Goal: Task Accomplishment & Management: Manage account settings

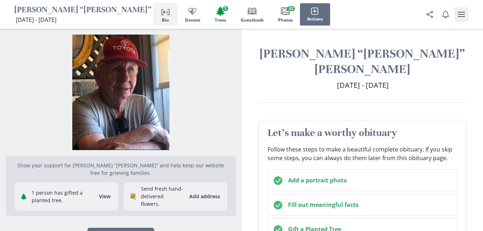
click at [462, 16] on icon "user menu" at bounding box center [461, 14] width 7 height 5
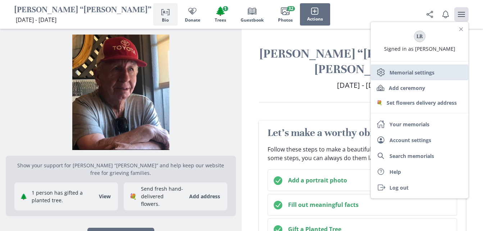
click at [427, 70] on link "Settings Memorial settings" at bounding box center [419, 72] width 97 height 16
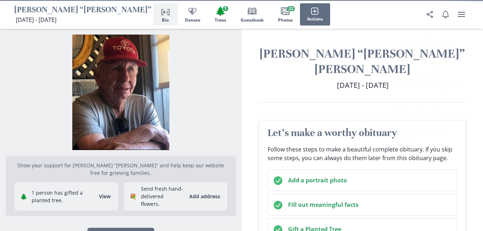
select select "12"
select select "8"
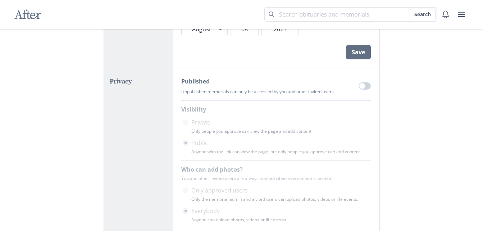
scroll to position [183, 0]
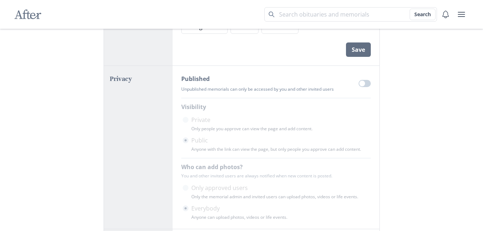
click at [389, 137] on div "After Search Memorial Settings Go back to memorial Personal Info First Name * […" at bounding box center [241, 153] width 483 height 672
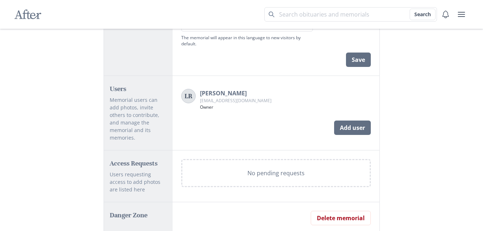
scroll to position [435, 0]
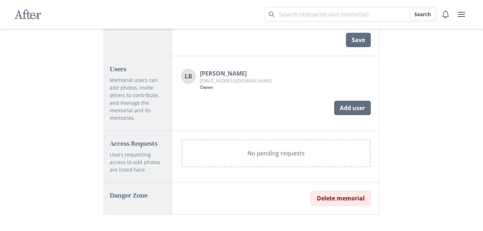
click at [343, 191] on button "Delete memorial" at bounding box center [341, 198] width 60 height 14
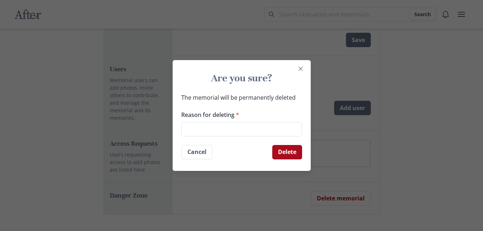
click at [290, 155] on button "Delete" at bounding box center [287, 152] width 30 height 14
click at [231, 128] on input "Reason for deleting *" at bounding box center [241, 129] width 121 height 14
type input "mom does not want it online"
click at [295, 153] on button "Delete" at bounding box center [287, 152] width 30 height 14
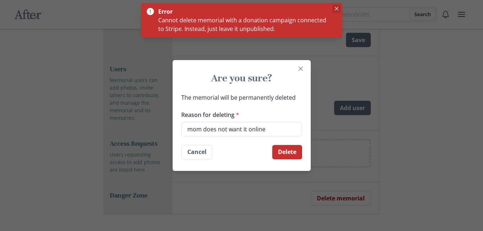
click at [339, 8] on button "Close" at bounding box center [336, 8] width 9 height 9
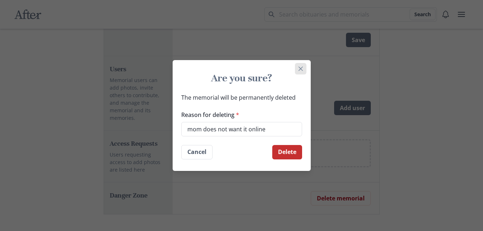
click at [302, 68] on icon "Close" at bounding box center [300, 68] width 4 height 4
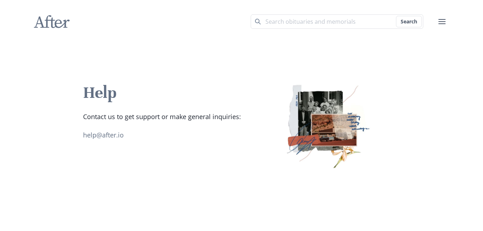
click at [52, 20] on icon at bounding box center [52, 21] width 36 height 13
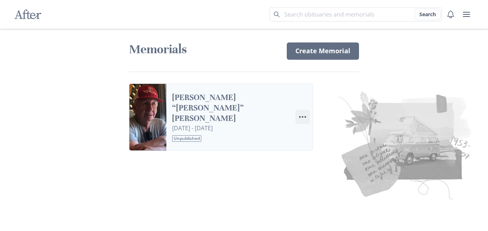
click at [302, 116] on circle "Options" at bounding box center [303, 117] width 2 height 2
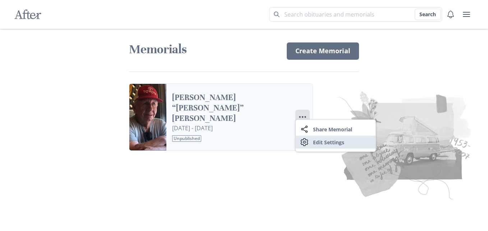
click at [337, 145] on link "Settings Edit Settings" at bounding box center [336, 141] width 80 height 13
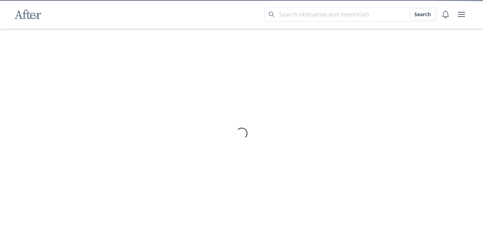
select select "12"
select select "8"
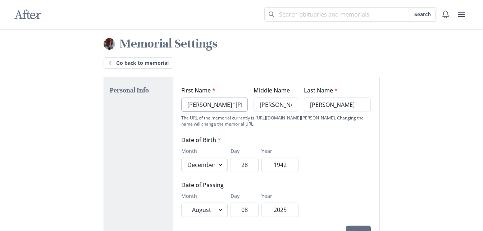
click at [226, 109] on input "[PERSON_NAME] “[PERSON_NAME]”" at bounding box center [214, 104] width 66 height 14
type input "A"
click at [289, 107] on input "[PERSON_NAME]" at bounding box center [275, 104] width 45 height 14
type input "E"
click at [346, 107] on input "[PERSON_NAME]" at bounding box center [337, 104] width 66 height 14
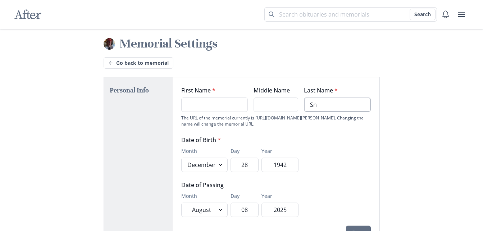
type input "S"
click at [293, 161] on input "1942" at bounding box center [279, 164] width 37 height 14
type input "1"
click at [254, 165] on input "28" at bounding box center [244, 164] width 28 height 14
type input "2"
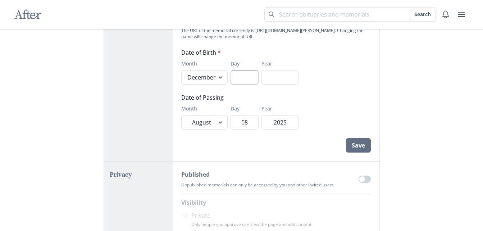
scroll to position [90, 0]
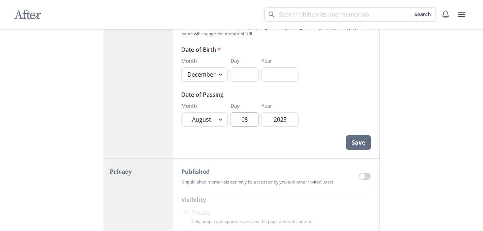
click at [258, 119] on input "08" at bounding box center [244, 119] width 28 height 14
type input "0"
click at [288, 121] on input "2025" at bounding box center [279, 119] width 37 height 14
type input "2"
click at [363, 142] on button "Save" at bounding box center [358, 142] width 25 height 14
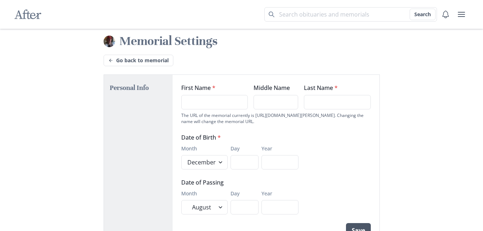
scroll to position [0, 0]
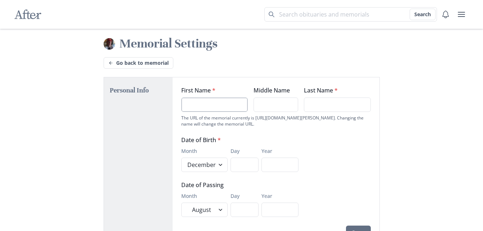
click at [230, 110] on input "First Name *" at bounding box center [214, 104] width 66 height 14
click at [369, 143] on form "First Name * Middle Name Last Name * The URL of the memorial currently is https…" at bounding box center [275, 163] width 189 height 154
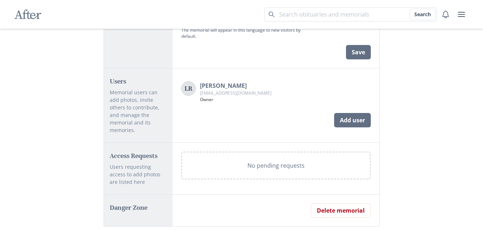
scroll to position [435, 0]
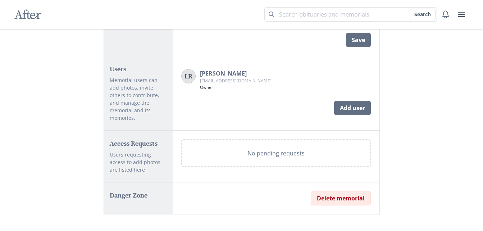
click at [346, 192] on button "Delete memorial" at bounding box center [341, 198] width 60 height 14
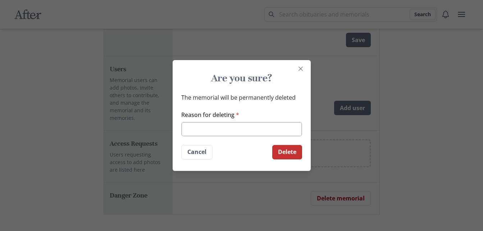
click at [215, 134] on input "Reason for deleting *" at bounding box center [241, 129] width 121 height 14
type input "mom does not want it online"
click at [291, 152] on button "Delete" at bounding box center [287, 152] width 30 height 14
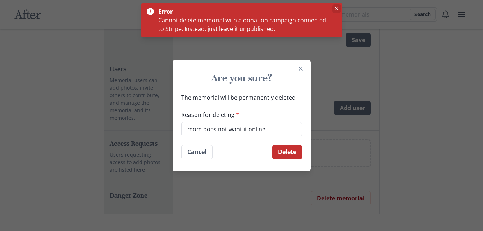
click at [339, 4] on button "Close" at bounding box center [336, 8] width 9 height 9
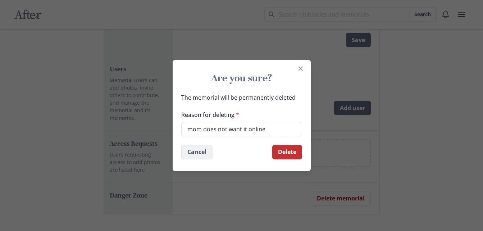
click at [200, 152] on button "Cancel" at bounding box center [196, 152] width 31 height 14
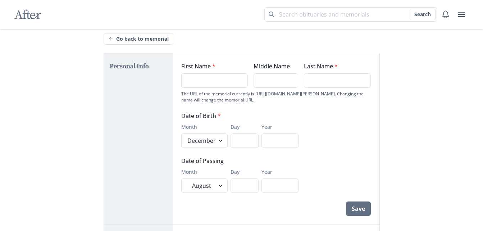
scroll to position [0, 0]
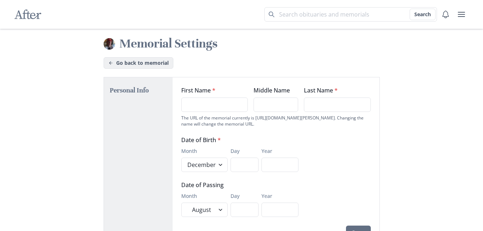
click at [151, 62] on link "Go back to memorial" at bounding box center [139, 63] width 70 height 12
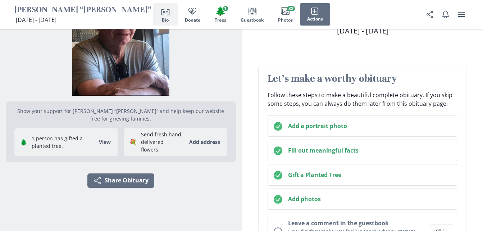
scroll to position [51, 0]
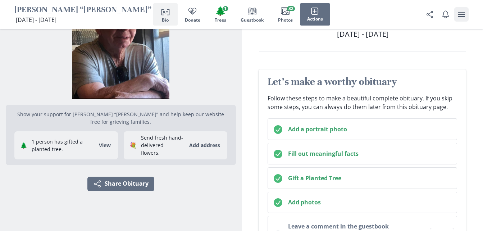
click at [467, 13] on button "user menu" at bounding box center [461, 14] width 14 height 14
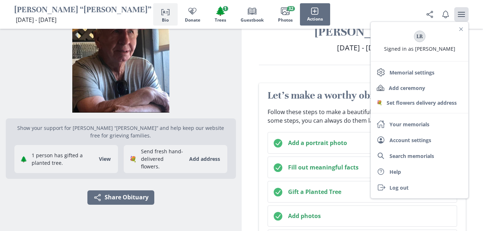
scroll to position [31, 0]
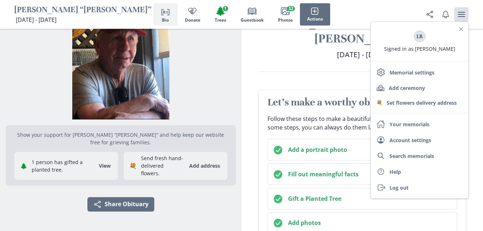
click at [304, 48] on div "Albert “Gene” Eugene Snyder Dec 28, 1942 - Aug 8, 2025 December 28, 1942 - Augu…" at bounding box center [363, 43] width 242 height 56
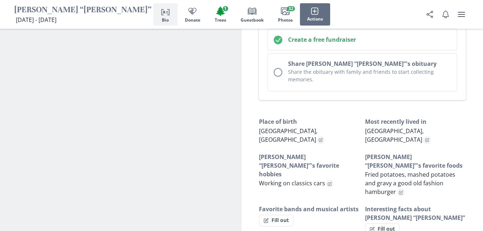
scroll to position [383, 0]
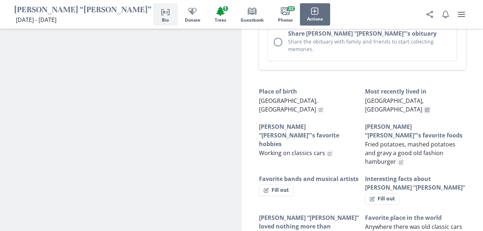
click at [423, 106] on button "Edit fact" at bounding box center [426, 109] width 7 height 7
select select "Most recently lived in"
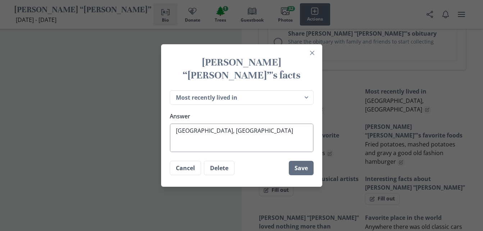
type textarea "x"
click at [228, 125] on textarea "[GEOGRAPHIC_DATA], [GEOGRAPHIC_DATA]" at bounding box center [242, 137] width 144 height 29
type textarea "[GEOGRAPHIC_DATA], [GEOGRAPHIC_DATA]"
type textarea "x"
type textarea "Whitney, T"
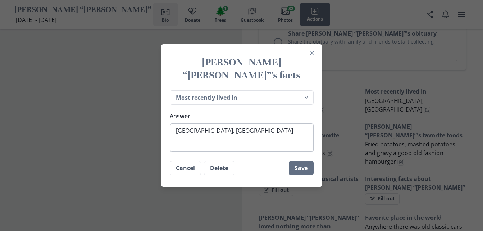
type textarea "x"
type textarea "Whitney,"
type textarea "x"
type textarea "Whitney,"
type textarea "x"
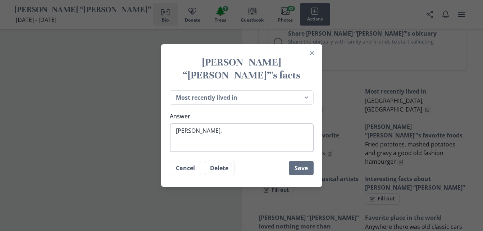
type textarea "Whitney"
type textarea "x"
type textarea "Whitne"
type textarea "x"
type textarea "Whitn"
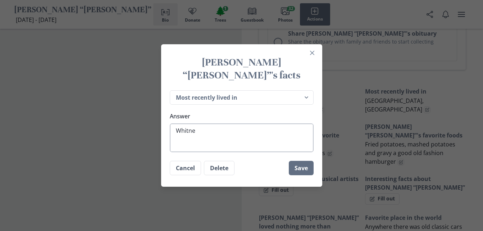
type textarea "x"
type textarea "Whit"
type textarea "x"
type textarea "Whi"
type textarea "x"
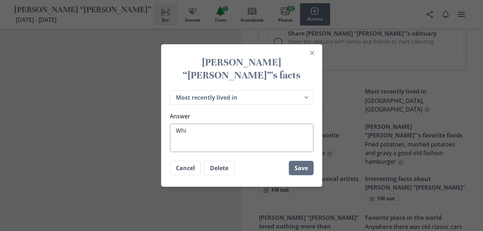
type textarea "Wh"
type textarea "x"
type textarea "W"
type textarea "x"
click at [219, 162] on button "Delete" at bounding box center [219, 168] width 31 height 14
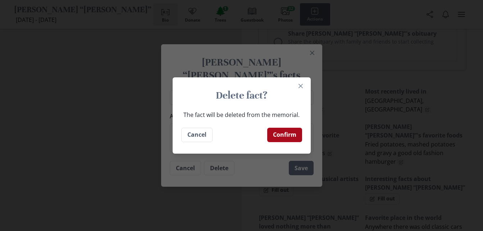
click at [293, 135] on button "Confirm" at bounding box center [284, 135] width 35 height 14
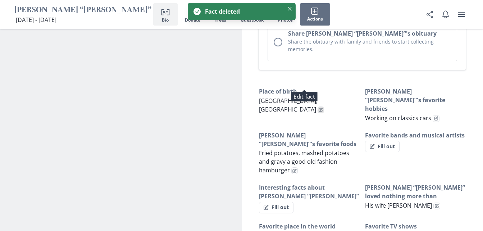
click at [320, 108] on icon "Edit fact" at bounding box center [321, 109] width 3 height 3
type textarea "x"
select select "Place of birth"
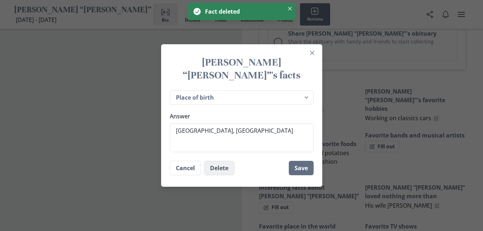
click at [228, 161] on button "Delete" at bounding box center [219, 168] width 31 height 14
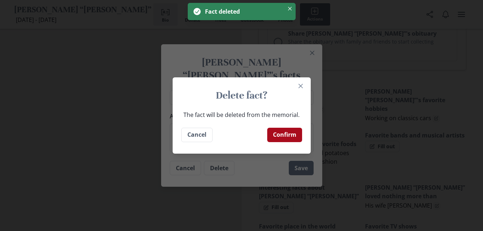
click at [288, 134] on button "Confirm" at bounding box center [284, 135] width 35 height 14
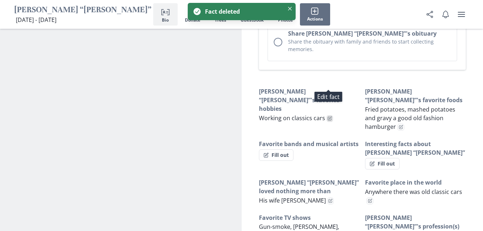
click at [329, 116] on icon "Edit fact" at bounding box center [330, 117] width 3 height 3
type textarea "x"
select select "[PERSON_NAME] “[PERSON_NAME]”'s favorite hobbies"
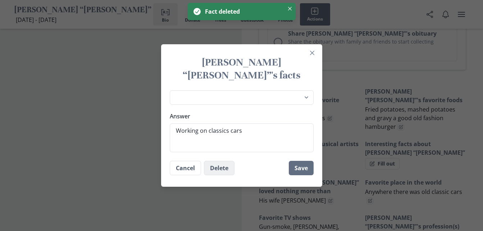
click at [226, 162] on button "Delete" at bounding box center [219, 168] width 31 height 14
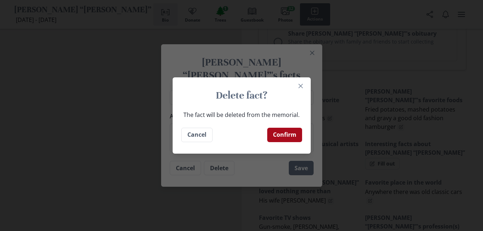
click at [302, 132] on button "Confirm" at bounding box center [284, 135] width 35 height 14
type textarea "x"
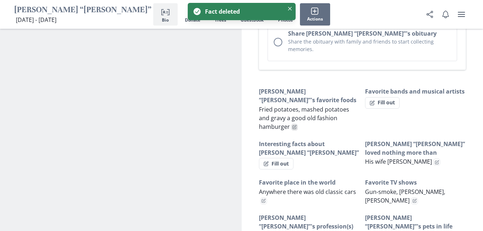
click at [292, 125] on icon "Edit fact" at bounding box center [294, 127] width 4 height 4
select select "[PERSON_NAME] “[PERSON_NAME]”'s favorite foods"
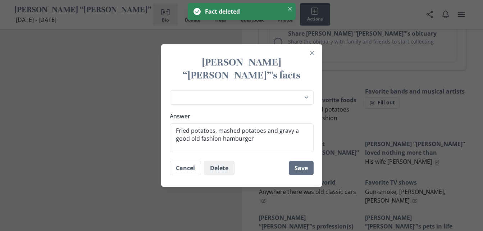
click at [220, 162] on button "Delete" at bounding box center [219, 168] width 31 height 14
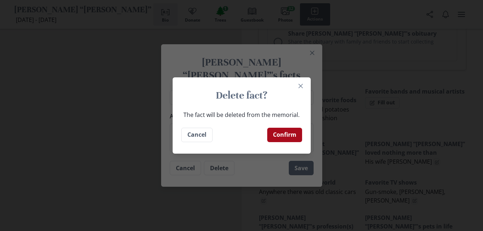
click at [292, 133] on button "Confirm" at bounding box center [284, 135] width 35 height 14
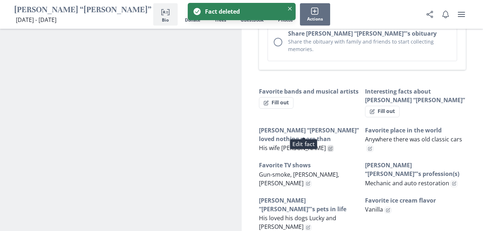
click at [330, 147] on icon "Edit fact" at bounding box center [331, 148] width 3 height 3
type textarea "x"
select select "[PERSON_NAME] “[PERSON_NAME]” loved nothing more than"
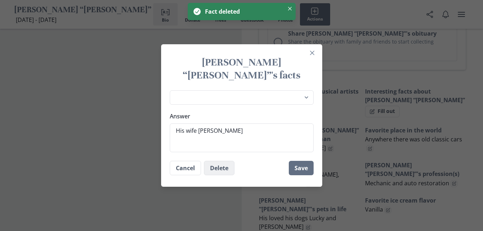
click at [228, 161] on button "Delete" at bounding box center [219, 168] width 31 height 14
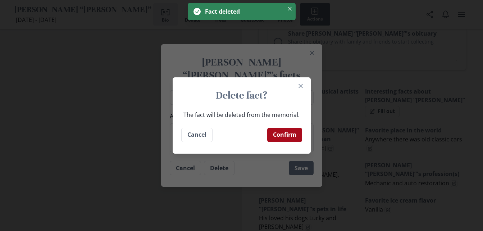
click at [287, 133] on button "Confirm" at bounding box center [284, 135] width 35 height 14
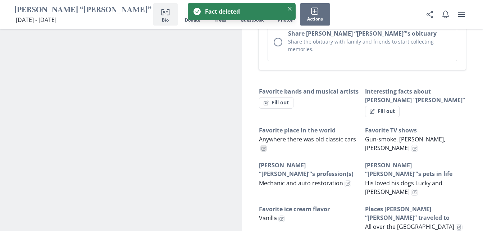
click at [262, 146] on icon "Edit fact" at bounding box center [263, 148] width 4 height 4
type textarea "x"
select select "Favorite place in the world"
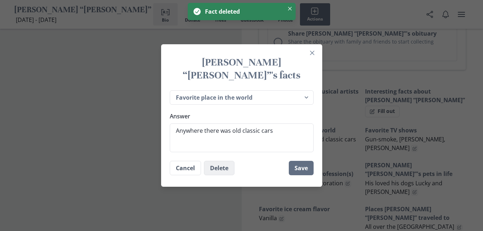
click at [223, 161] on button "Delete" at bounding box center [219, 168] width 31 height 14
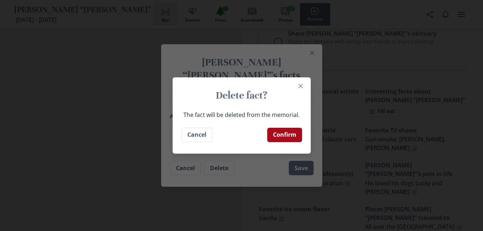
click at [290, 134] on button "Confirm" at bounding box center [284, 135] width 35 height 14
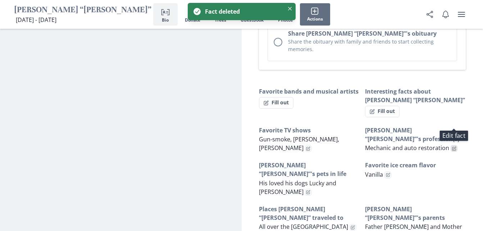
click at [453, 146] on icon "Edit fact" at bounding box center [454, 148] width 4 height 4
type textarea "x"
select select "[PERSON_NAME] “[PERSON_NAME]”'s profession(s)"
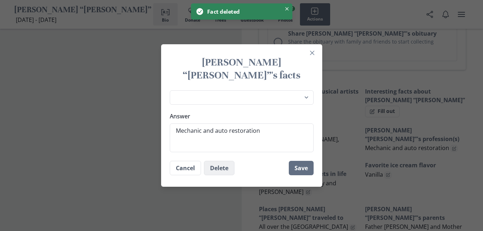
click at [228, 161] on button "Delete" at bounding box center [219, 168] width 31 height 14
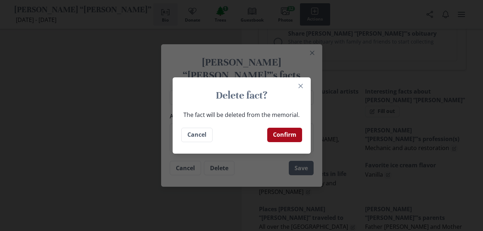
click at [291, 135] on button "Confirm" at bounding box center [284, 135] width 35 height 14
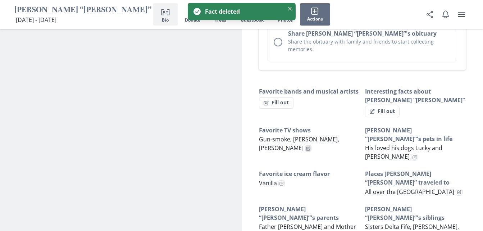
click at [309, 147] on icon "Edit fact" at bounding box center [307, 148] width 3 height 3
type textarea "x"
select select "Favorite TV shows"
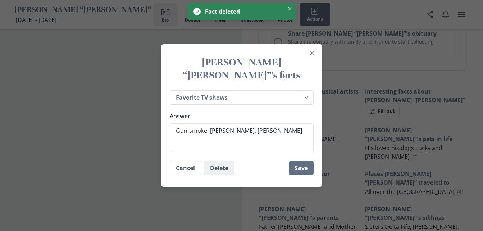
click at [221, 161] on button "Delete" at bounding box center [219, 168] width 31 height 14
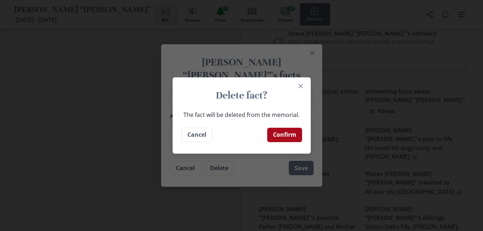
click at [283, 139] on button "Confirm" at bounding box center [284, 135] width 35 height 14
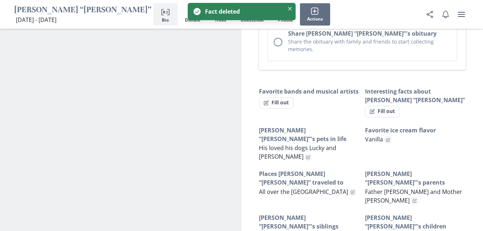
click at [349, 143] on p "His loved his dogs Lucky and [PERSON_NAME]" at bounding box center [309, 151] width 101 height 17
click at [310, 155] on icon "Edit fact" at bounding box center [308, 156] width 3 height 3
type textarea "x"
select select "[PERSON_NAME] “[PERSON_NAME]”'s pets in life"
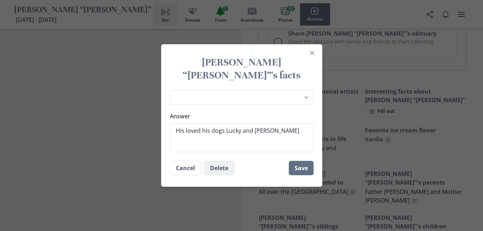
click at [223, 164] on button "Delete" at bounding box center [219, 168] width 31 height 14
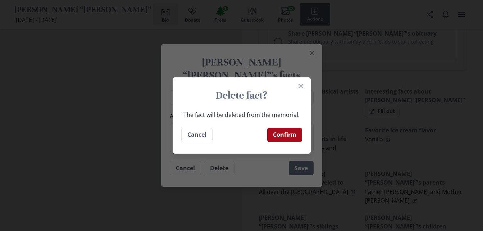
click at [291, 135] on button "Confirm" at bounding box center [284, 135] width 35 height 14
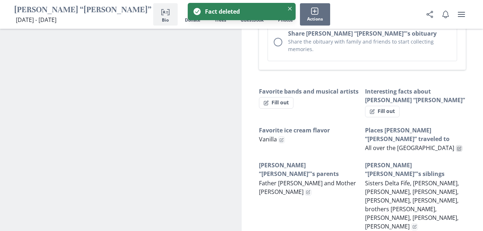
click at [457, 146] on icon "Edit fact" at bounding box center [459, 148] width 4 height 4
type textarea "x"
select select "Places [PERSON_NAME] “[PERSON_NAME]” traveled to"
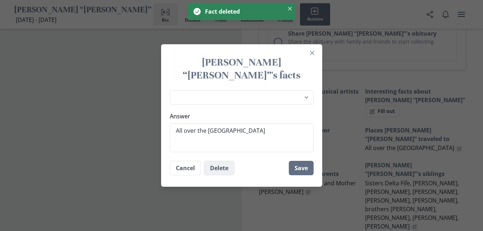
click at [226, 161] on button "Delete" at bounding box center [219, 168] width 31 height 14
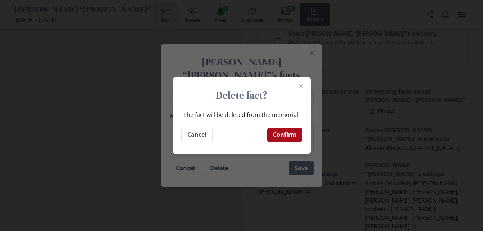
click at [292, 136] on button "Confirm" at bounding box center [284, 135] width 35 height 14
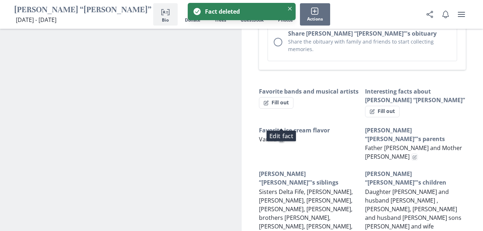
click at [282, 138] on icon "Edit fact" at bounding box center [281, 140] width 4 height 4
type textarea "x"
select select "Favorite ice cream flavor"
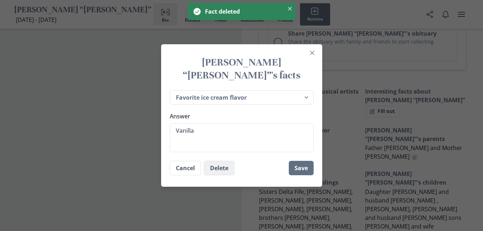
click at [226, 163] on button "Delete" at bounding box center [219, 168] width 31 height 14
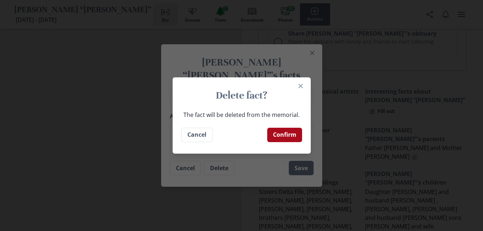
click at [294, 133] on button "Confirm" at bounding box center [284, 135] width 35 height 14
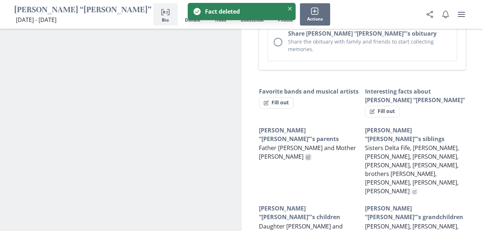
click at [309, 155] on icon "Edit fact" at bounding box center [308, 157] width 4 height 4
type textarea "x"
select select "[PERSON_NAME] “[PERSON_NAME]”'s parents"
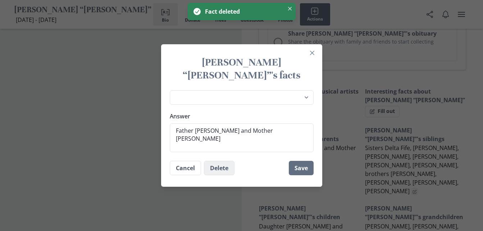
click at [228, 161] on button "Delete" at bounding box center [219, 168] width 31 height 14
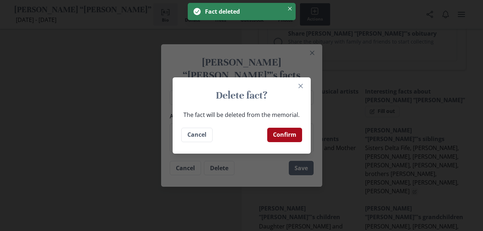
click at [293, 133] on button "Confirm" at bounding box center [284, 135] width 35 height 14
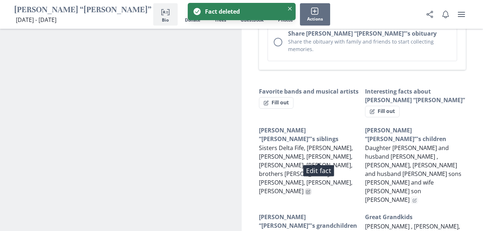
click at [310, 190] on icon "Edit fact" at bounding box center [308, 191] width 3 height 3
type textarea "x"
select select "[PERSON_NAME] “[PERSON_NAME]”'s siblings"
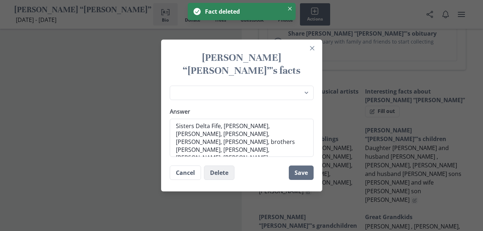
click at [224, 167] on button "Delete" at bounding box center [219, 172] width 31 height 14
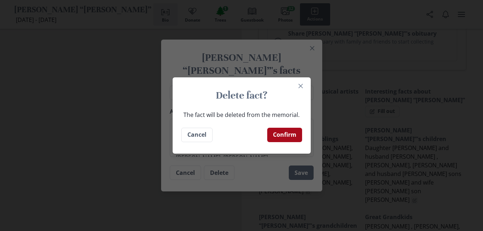
click at [295, 136] on button "Confirm" at bounding box center [284, 135] width 35 height 14
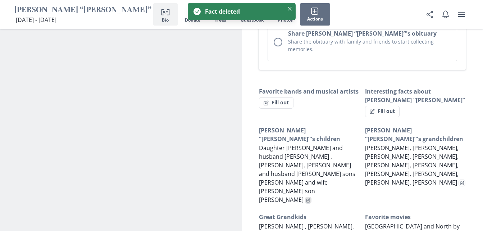
click at [308, 198] on icon "Edit fact" at bounding box center [308, 200] width 4 height 4
type textarea "x"
select select "[PERSON_NAME] “[PERSON_NAME]”'s children"
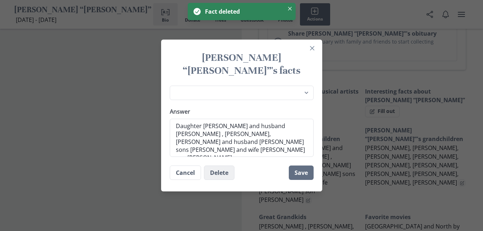
click at [223, 168] on button "Delete" at bounding box center [219, 172] width 31 height 14
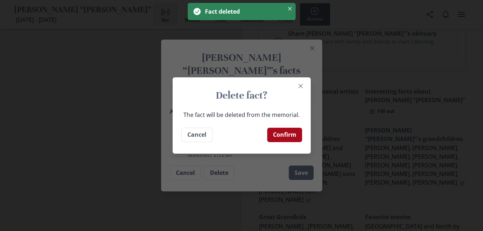
click at [291, 136] on button "Confirm" at bounding box center [284, 135] width 35 height 14
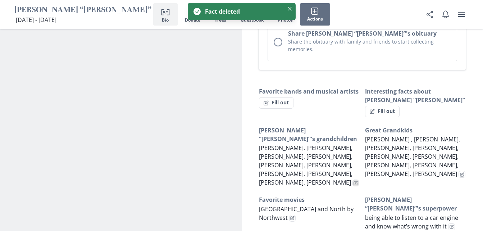
click at [353, 181] on icon "Edit fact" at bounding box center [355, 183] width 4 height 4
type textarea "x"
select select "[PERSON_NAME] “[PERSON_NAME]”'s grandchildren"
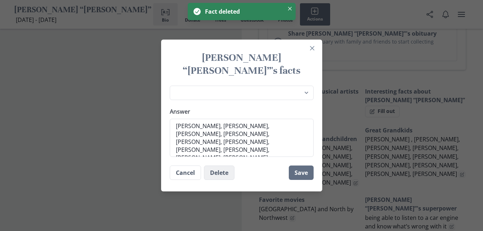
click at [233, 169] on button "Delete" at bounding box center [219, 172] width 31 height 14
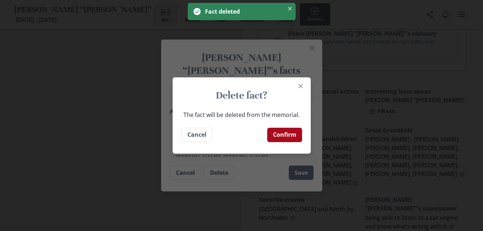
click at [289, 139] on button "Confirm" at bounding box center [284, 135] width 35 height 14
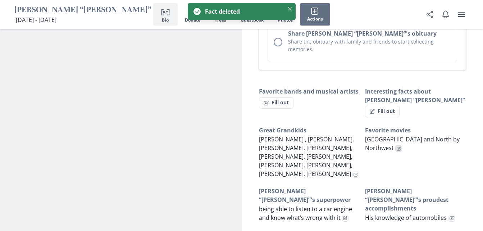
click at [396, 146] on icon "Edit fact" at bounding box center [398, 148] width 4 height 4
type textarea "x"
select select "Favorite movies"
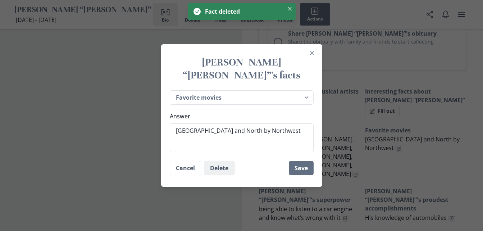
click at [223, 161] on button "Delete" at bounding box center [219, 168] width 31 height 14
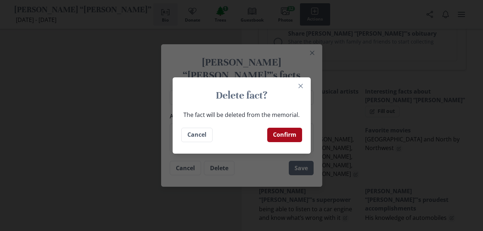
click at [294, 134] on button "Confirm" at bounding box center [284, 135] width 35 height 14
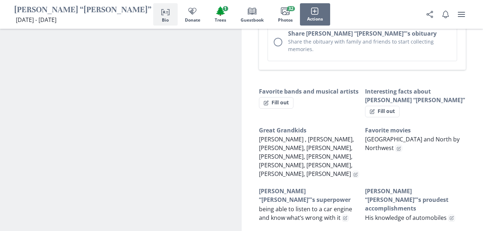
type textarea "x"
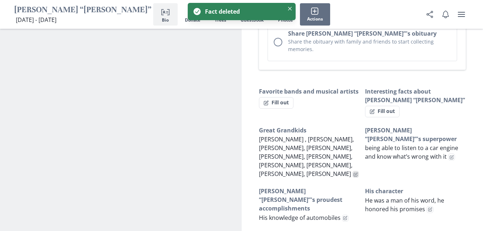
click at [352, 171] on button "Edit fact" at bounding box center [355, 174] width 7 height 7
select select "_custom"
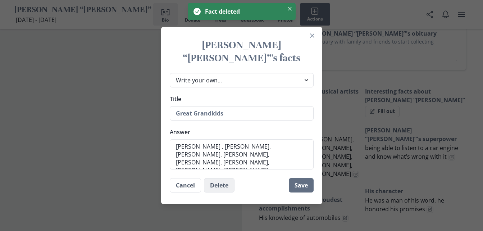
click at [225, 179] on button "Delete" at bounding box center [219, 185] width 31 height 14
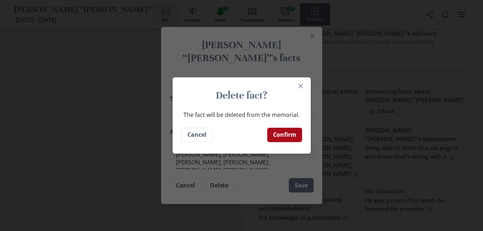
click at [295, 135] on button "Confirm" at bounding box center [284, 135] width 35 height 14
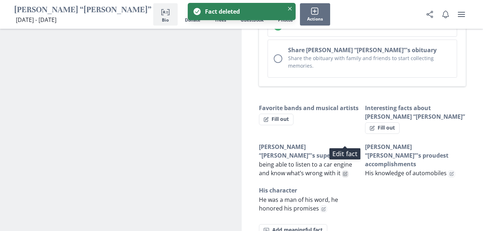
click at [346, 172] on icon "Edit fact" at bounding box center [344, 173] width 3 height 3
type textarea "x"
select select "[PERSON_NAME] “[PERSON_NAME]”'s superpower"
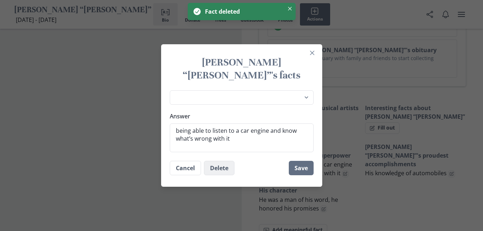
click at [209, 161] on button "Delete" at bounding box center [219, 168] width 31 height 14
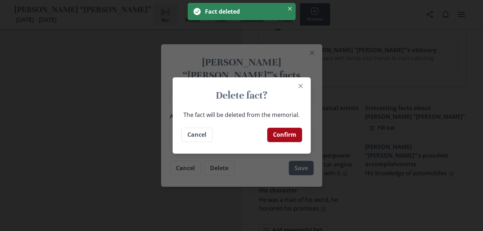
click at [281, 132] on button "Confirm" at bounding box center [284, 135] width 35 height 14
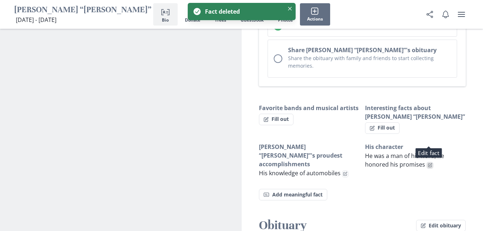
click at [431, 162] on button "Edit fact" at bounding box center [429, 165] width 7 height 7
type textarea "x"
select select "_custom"
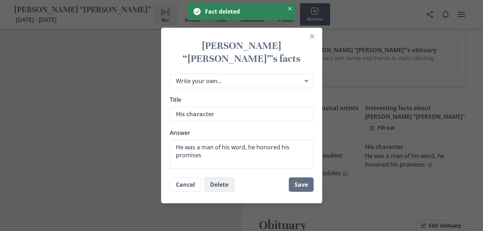
click at [228, 179] on button "Delete" at bounding box center [219, 184] width 31 height 14
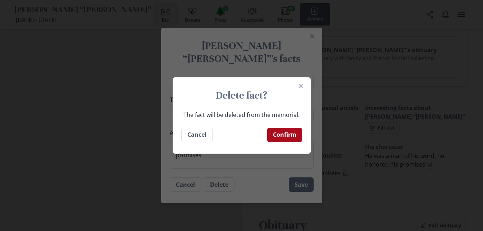
click at [292, 137] on button "Confirm" at bounding box center [284, 135] width 35 height 14
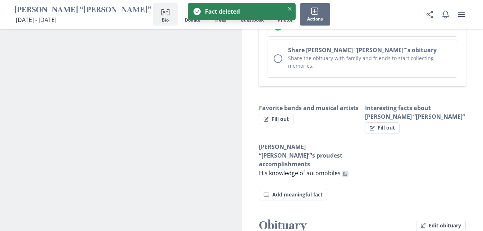
click at [344, 171] on icon "Edit fact" at bounding box center [345, 173] width 4 height 4
type textarea "x"
select select "[PERSON_NAME] “[PERSON_NAME]”'s proudest accomplishments"
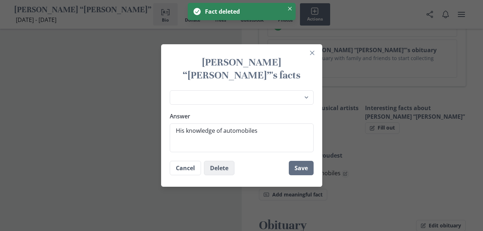
click at [217, 161] on button "Delete" at bounding box center [219, 168] width 31 height 14
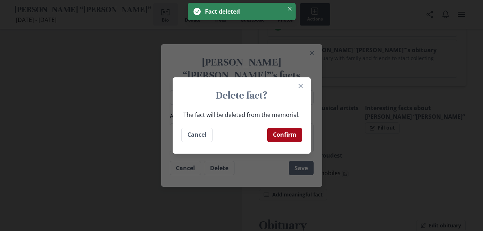
click at [294, 134] on button "Confirm" at bounding box center [284, 135] width 35 height 14
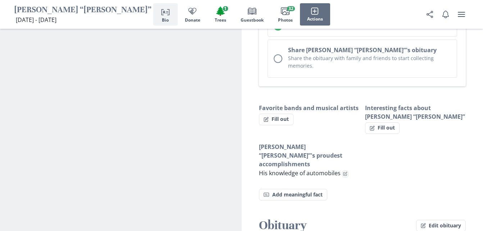
type textarea "x"
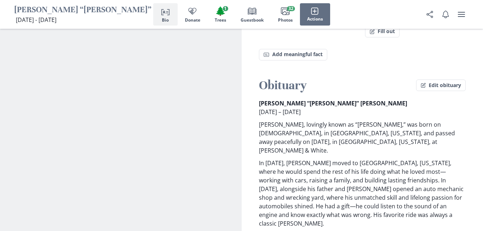
scroll to position [479, 0]
click at [427, 80] on button "Edit obituary" at bounding box center [441, 86] width 50 height 12
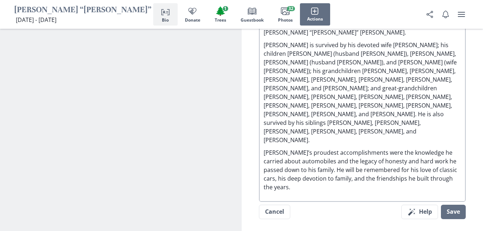
scroll to position [877, 0]
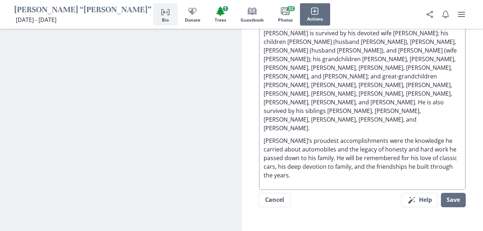
click at [446, 136] on p "[PERSON_NAME]’s proudest accomplishments were the knowledge he carried about au…" at bounding box center [362, 157] width 198 height 43
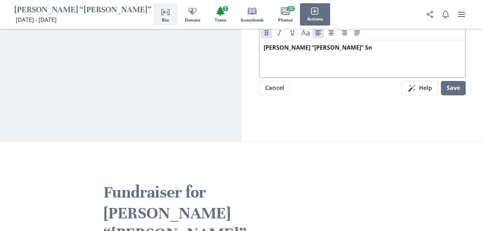
scroll to position [545, 0]
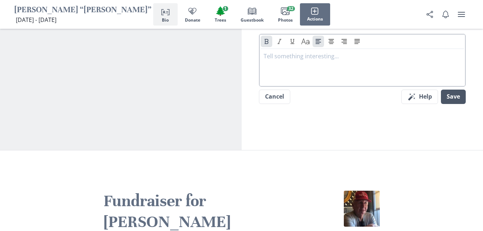
click at [447, 89] on button "Save" at bounding box center [453, 96] width 25 height 14
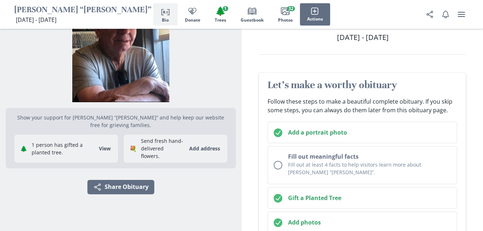
scroll to position [0, 0]
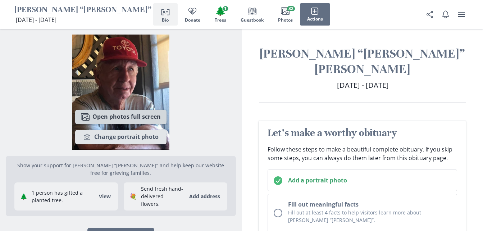
click at [150, 116] on button "Images Open photos full screen" at bounding box center [120, 117] width 91 height 14
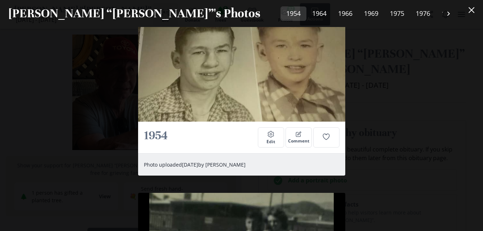
scroll to position [172, 0]
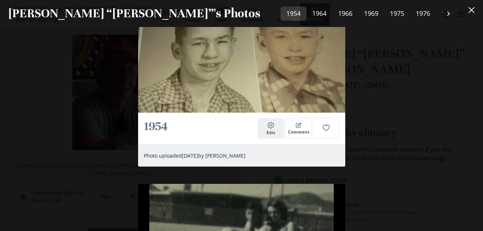
click at [275, 125] on button "Settings Edit" at bounding box center [271, 128] width 26 height 20
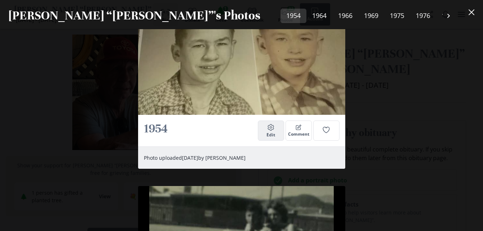
select select "1954"
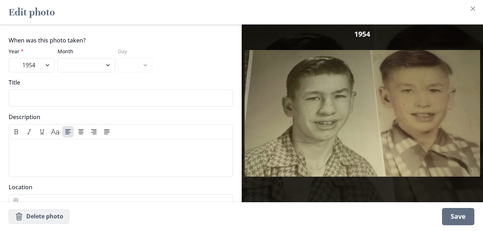
click at [40, 216] on button "Thrash Delete photo" at bounding box center [39, 216] width 61 height 14
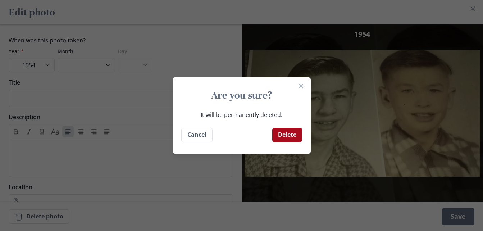
click at [286, 132] on button "Delete" at bounding box center [287, 135] width 30 height 14
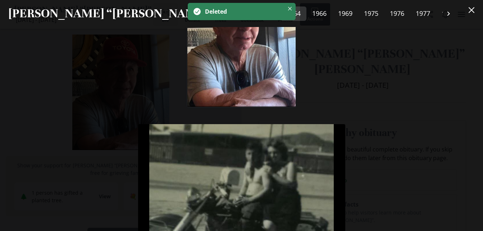
scroll to position [45, 0]
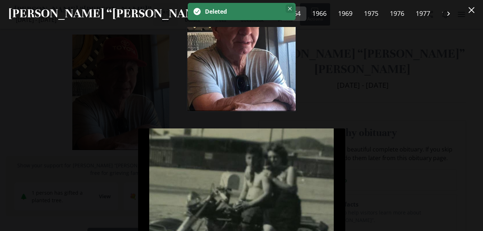
click at [289, 9] on icon "Close" at bounding box center [290, 9] width 4 height 4
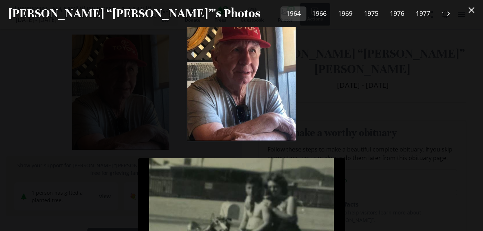
scroll to position [0, 0]
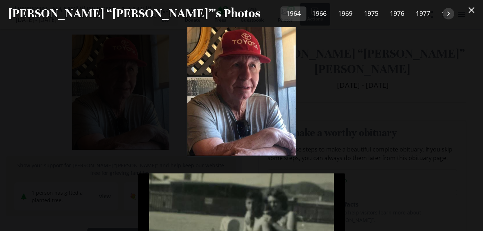
click at [451, 16] on icon "Scroll right" at bounding box center [448, 13] width 9 height 9
click at [268, 98] on img at bounding box center [241, 91] width 109 height 129
click at [221, 119] on img at bounding box center [241, 91] width 109 height 129
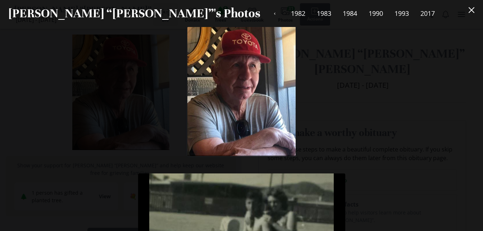
drag, startPoint x: 476, startPoint y: 8, endPoint x: 235, endPoint y: 155, distance: 282.0
click at [235, 155] on section "Albert “Gene”'s Photos 1964 1966 1969 1975 1976 1977 1979 1980 1982 1983 1984 1…" at bounding box center [241, 115] width 483 height 231
click at [474, 9] on icon "Close" at bounding box center [471, 10] width 6 height 6
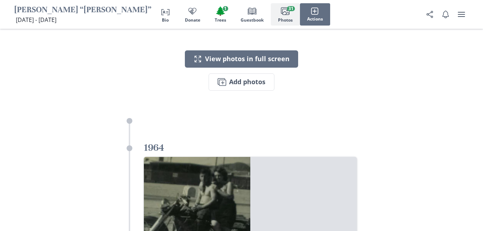
scroll to position [1729, 0]
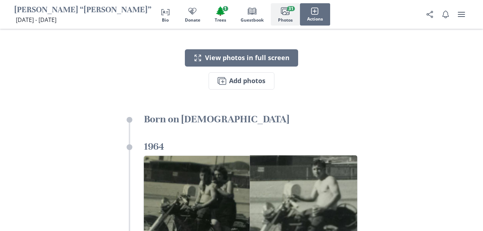
click at [338, 155] on img "Open in full screen" at bounding box center [302, 208] width 107 height 107
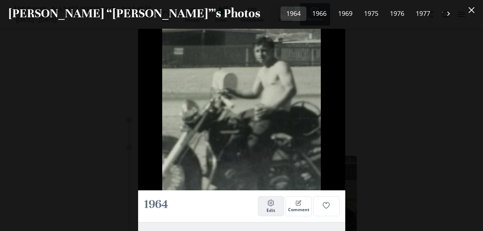
click at [272, 200] on icon "Settings" at bounding box center [270, 202] width 7 height 7
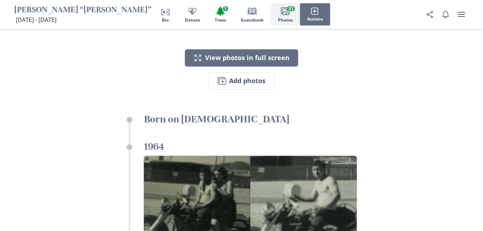
select select "1964"
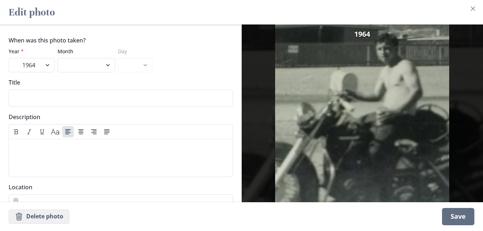
click at [38, 222] on button "Thrash Delete photo" at bounding box center [39, 216] width 61 height 14
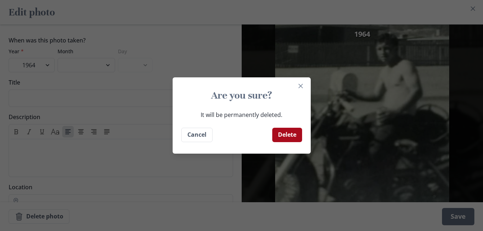
click at [288, 139] on button "Delete" at bounding box center [287, 135] width 30 height 14
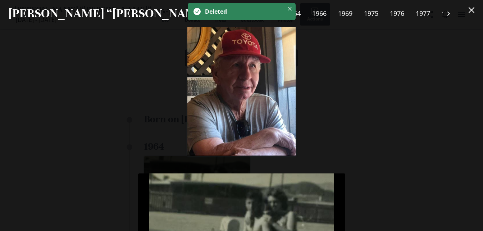
click at [259, 141] on img at bounding box center [241, 91] width 109 height 129
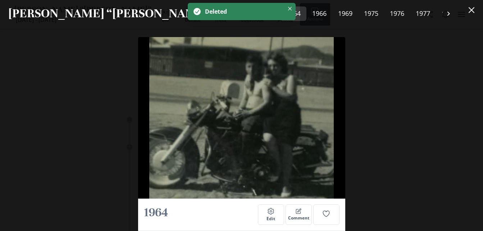
scroll to position [137, 0]
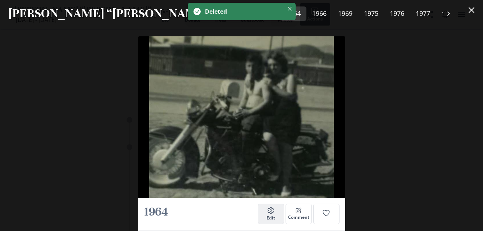
click at [272, 210] on icon "Settings" at bounding box center [270, 210] width 7 height 7
select select "1964"
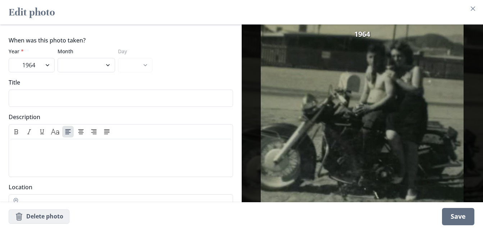
click at [49, 213] on button "Thrash Delete photo" at bounding box center [39, 216] width 61 height 14
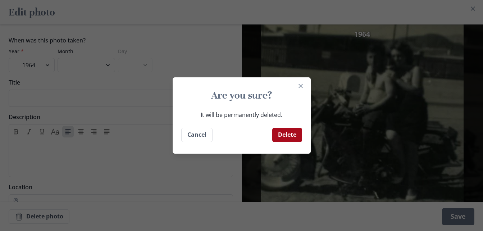
click at [298, 130] on button "Delete" at bounding box center [287, 135] width 30 height 14
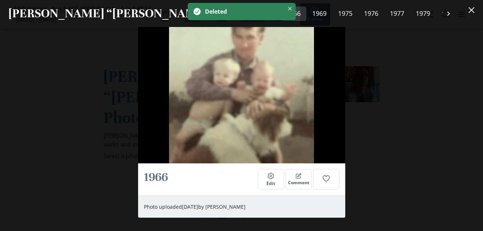
scroll to position [187, 0]
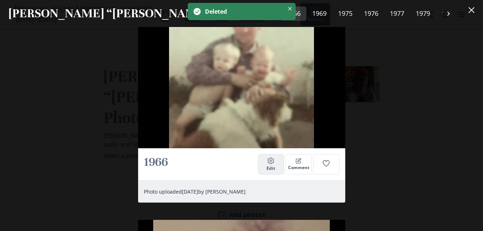
click at [270, 159] on icon "button" at bounding box center [271, 161] width 6 height 6
select select "1966"
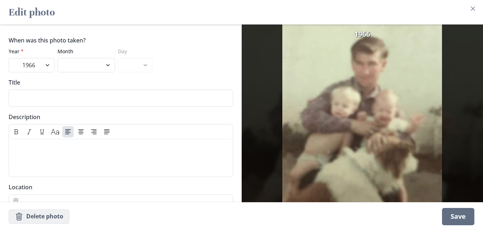
click at [41, 213] on button "Thrash Delete photo" at bounding box center [39, 216] width 61 height 14
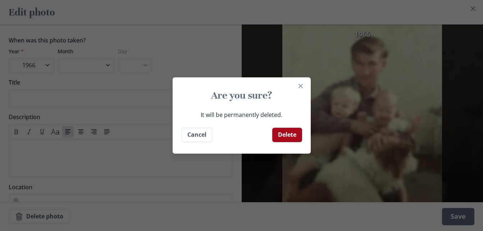
click at [298, 131] on button "Delete" at bounding box center [287, 135] width 30 height 14
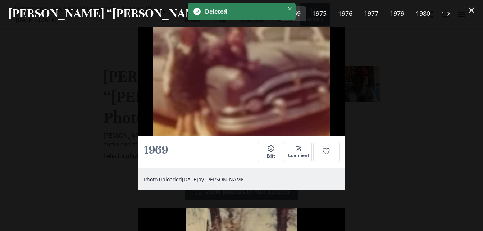
scroll to position [210, 0]
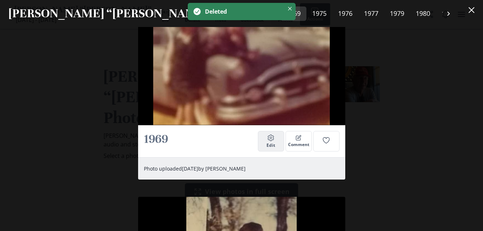
click at [271, 136] on icon "Settings" at bounding box center [270, 137] width 7 height 7
select select "1969"
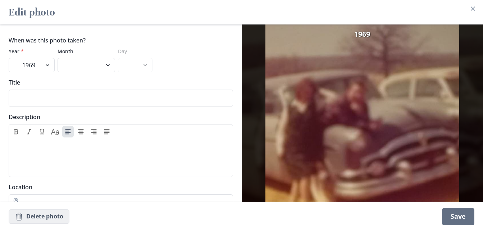
click at [47, 217] on button "Thrash Delete photo" at bounding box center [39, 216] width 61 height 14
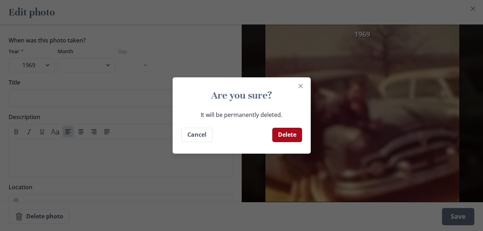
click at [295, 129] on button "Delete" at bounding box center [287, 135] width 30 height 14
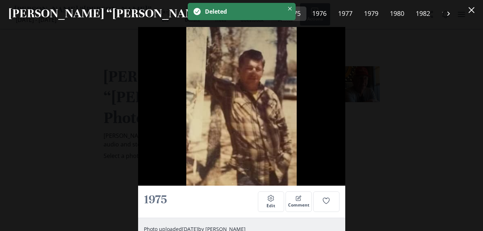
scroll to position [151, 0]
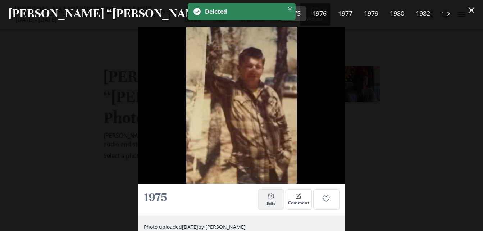
click at [270, 197] on icon "Settings" at bounding box center [270, 195] width 7 height 7
select select "1975"
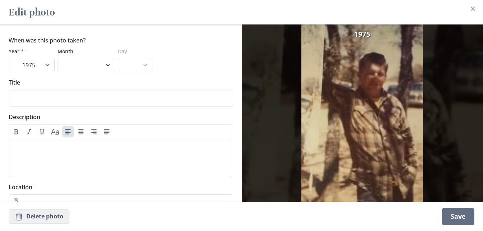
click at [46, 217] on button "Thrash Delete photo" at bounding box center [39, 216] width 61 height 14
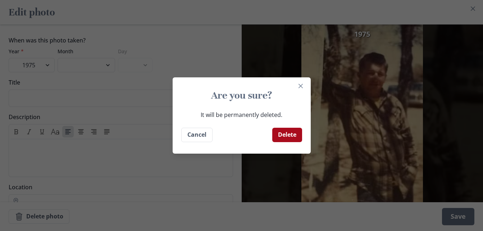
click at [291, 134] on button "Delete" at bounding box center [287, 135] width 30 height 14
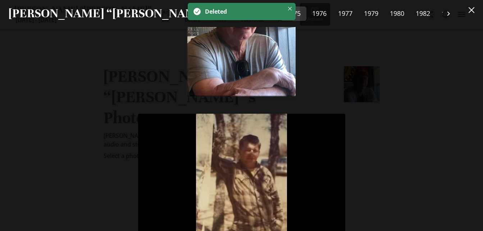
scroll to position [156, 0]
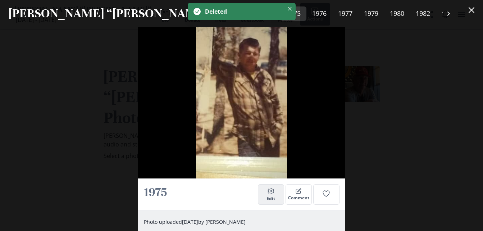
click at [273, 192] on icon "Settings" at bounding box center [270, 190] width 7 height 7
select select "1975"
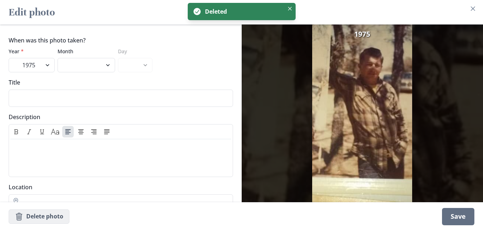
click at [46, 219] on button "Thrash Delete photo" at bounding box center [39, 216] width 61 height 14
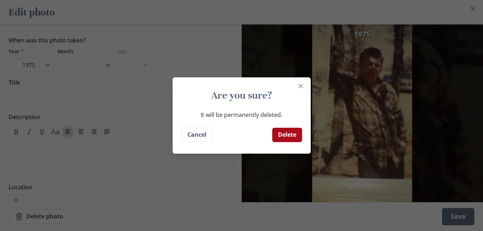
click at [293, 133] on button "Delete" at bounding box center [287, 135] width 30 height 14
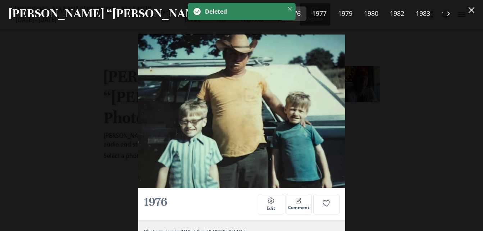
scroll to position [140, 0]
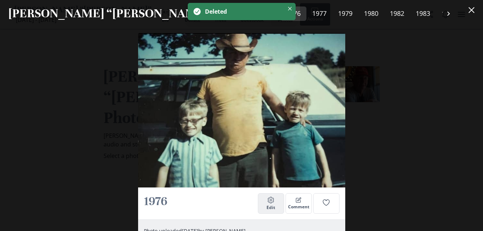
click at [271, 201] on icon "button" at bounding box center [271, 200] width 6 height 6
select select "1976"
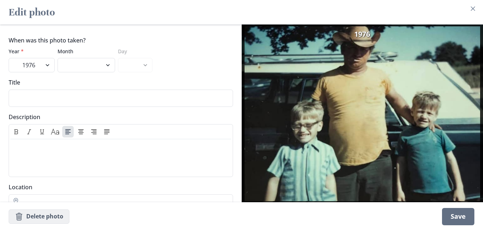
click at [43, 218] on button "Thrash Delete photo" at bounding box center [39, 216] width 61 height 14
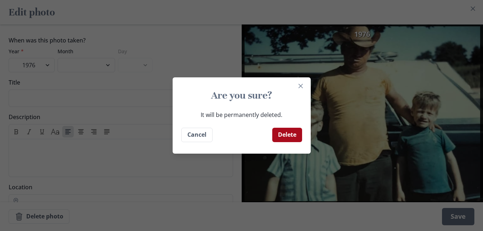
click at [284, 139] on button "Delete" at bounding box center [287, 135] width 30 height 14
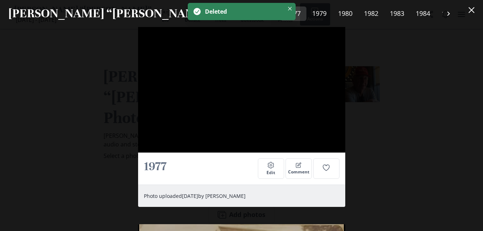
scroll to position [200, 0]
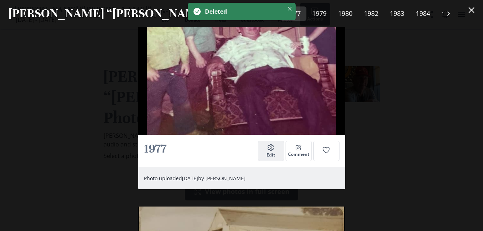
click at [270, 155] on span "Edit" at bounding box center [270, 154] width 9 height 5
select select "1977"
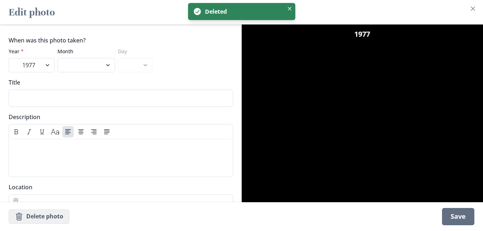
click at [51, 217] on button "Thrash Delete photo" at bounding box center [39, 216] width 61 height 14
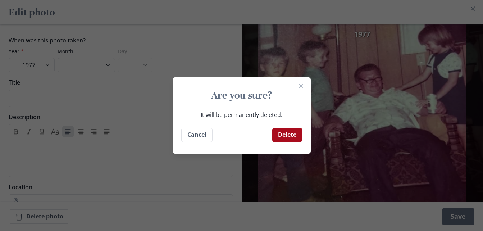
drag, startPoint x: 283, startPoint y: 145, endPoint x: 292, endPoint y: 134, distance: 13.5
click at [292, 134] on footer "Delete Cancel" at bounding box center [242, 135] width 138 height 26
click at [292, 134] on button "Delete" at bounding box center [287, 135] width 30 height 14
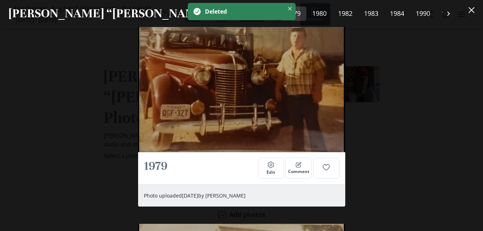
scroll to position [215, 0]
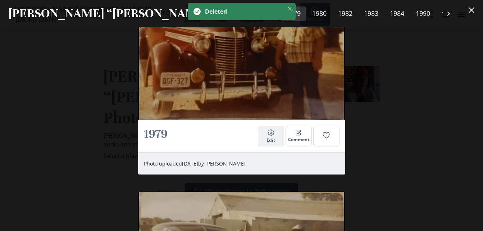
click at [271, 138] on span "Edit" at bounding box center [270, 140] width 9 height 5
select select "1979"
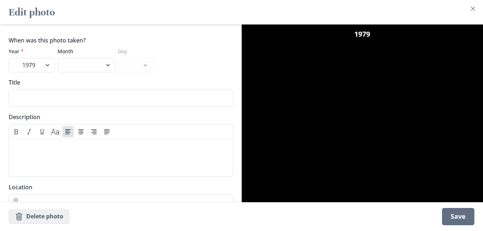
click at [49, 218] on button "Thrash Delete photo" at bounding box center [39, 216] width 61 height 14
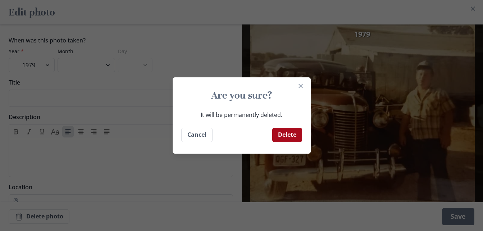
click at [292, 134] on button "Delete" at bounding box center [287, 135] width 30 height 14
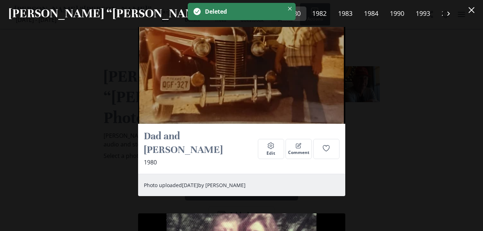
scroll to position [211, 0]
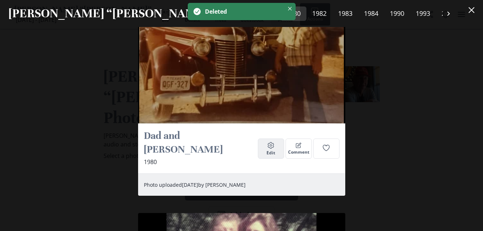
click at [272, 142] on icon "Settings" at bounding box center [270, 145] width 7 height 7
select select "1980"
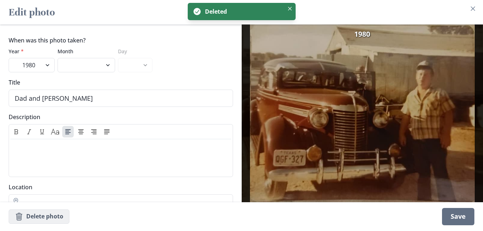
click at [49, 215] on button "Thrash Delete photo" at bounding box center [39, 216] width 61 height 14
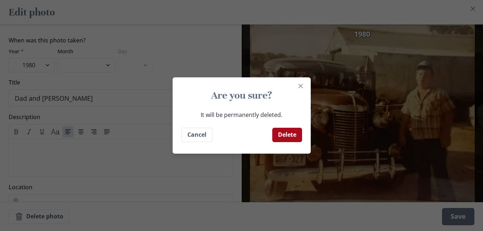
click at [287, 134] on button "Delete" at bounding box center [287, 135] width 30 height 14
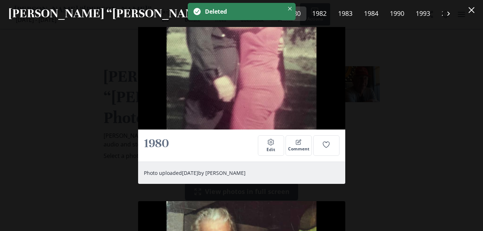
scroll to position [206, 0]
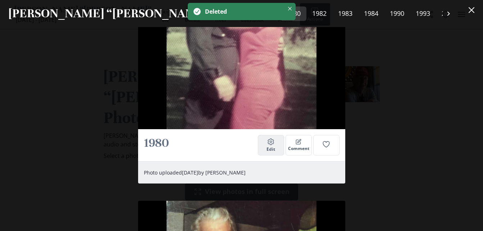
click at [274, 151] on span "Edit" at bounding box center [270, 149] width 9 height 5
select select "1980"
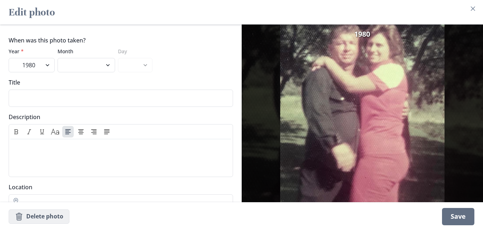
click at [54, 214] on button "Thrash Delete photo" at bounding box center [39, 216] width 61 height 14
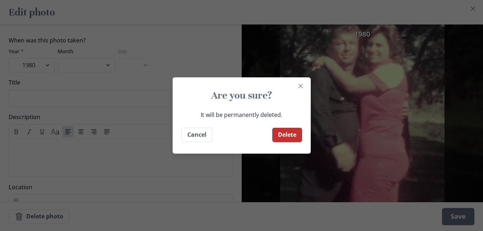
click at [302, 126] on footer "Delete Cancel" at bounding box center [242, 135] width 138 height 26
click at [295, 137] on button "Delete" at bounding box center [287, 135] width 30 height 14
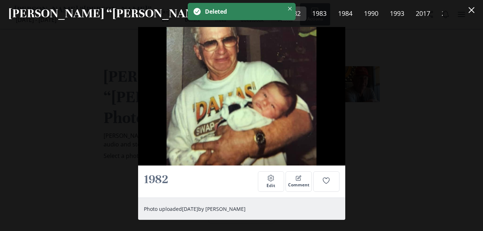
scroll to position [170, 0]
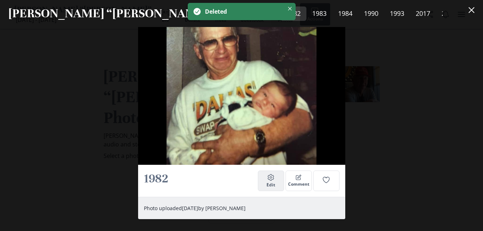
click at [272, 176] on icon "Settings" at bounding box center [270, 177] width 7 height 7
select select "1982"
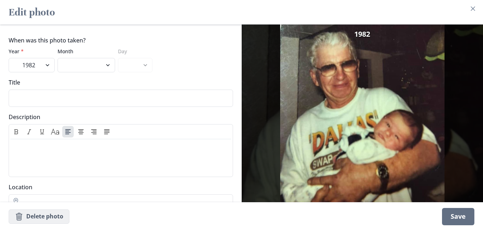
click at [54, 215] on button "Thrash Delete photo" at bounding box center [39, 216] width 61 height 14
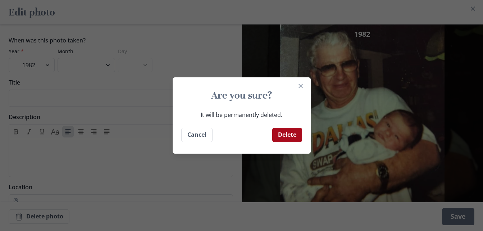
click at [288, 136] on button "Delete" at bounding box center [287, 135] width 30 height 14
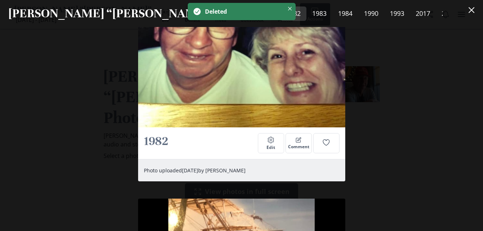
scroll to position [193, 0]
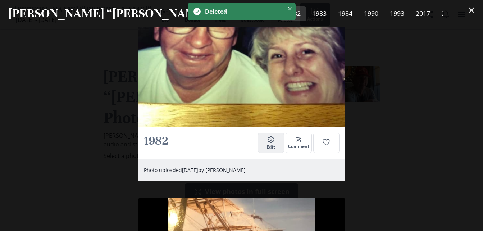
click at [272, 148] on span "Edit" at bounding box center [270, 146] width 9 height 5
select select "1982"
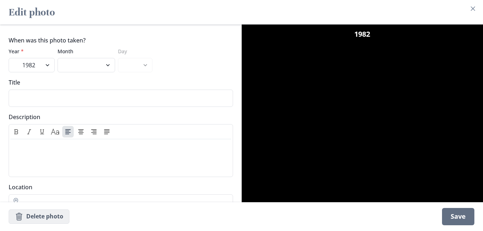
click at [58, 217] on button "Thrash Delete photo" at bounding box center [39, 216] width 61 height 14
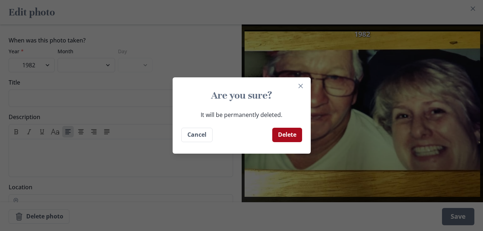
click at [290, 132] on button "Delete" at bounding box center [287, 135] width 30 height 14
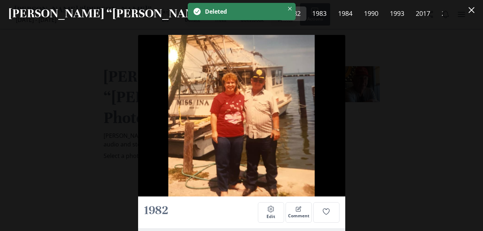
scroll to position [144, 0]
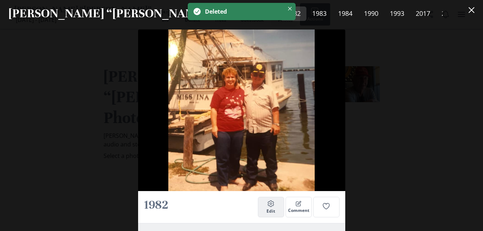
click at [284, 197] on button "Settings Edit" at bounding box center [271, 207] width 26 height 20
select select "1982"
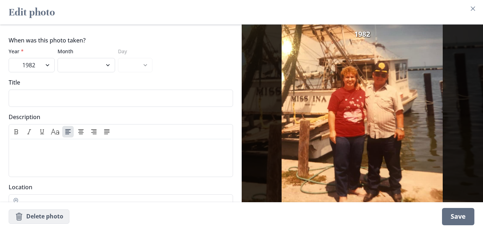
click at [59, 213] on button "Thrash Delete photo" at bounding box center [39, 216] width 61 height 14
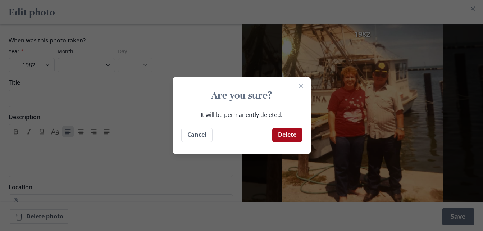
click at [296, 129] on button "Delete" at bounding box center [287, 135] width 30 height 14
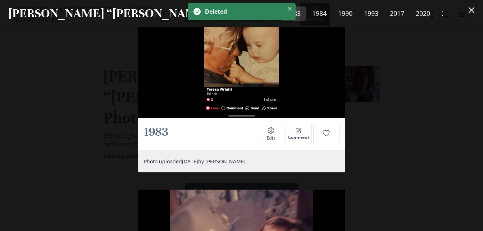
scroll to position [234, 0]
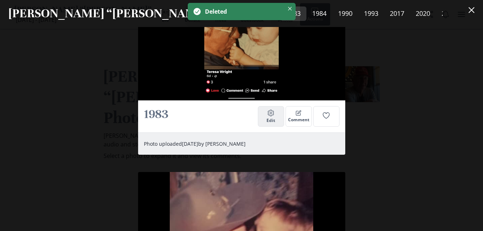
click at [266, 112] on button "Settings Edit" at bounding box center [271, 116] width 26 height 20
select select "1983"
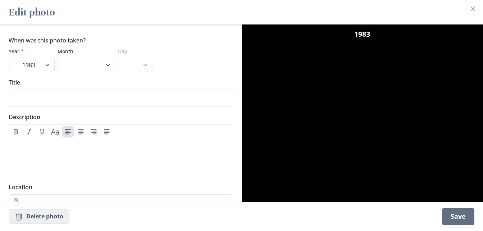
click at [50, 219] on button "Thrash Delete photo" at bounding box center [39, 216] width 61 height 14
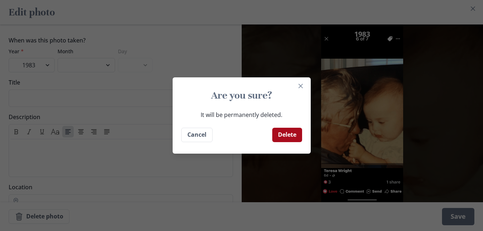
click at [295, 132] on button "Delete" at bounding box center [287, 135] width 30 height 14
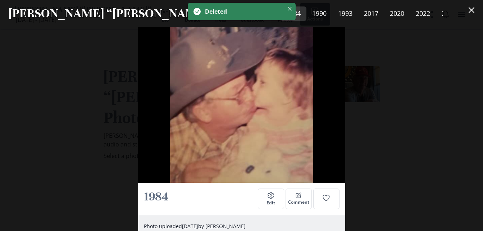
scroll to position [154, 0]
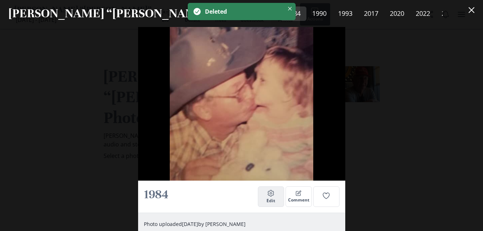
click at [265, 192] on button "Settings Edit" at bounding box center [271, 196] width 26 height 20
select select "1984"
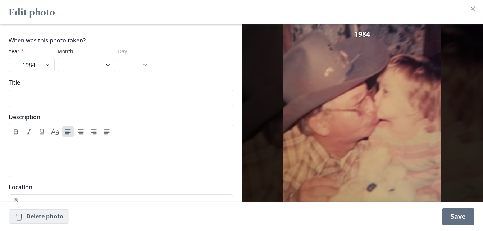
click at [55, 216] on button "Thrash Delete photo" at bounding box center [39, 216] width 61 height 14
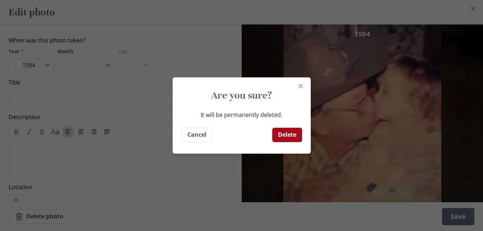
click at [301, 133] on button "Delete" at bounding box center [287, 135] width 30 height 14
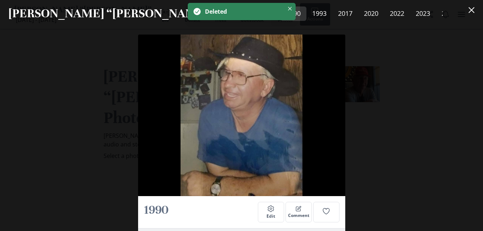
scroll to position [149, 0]
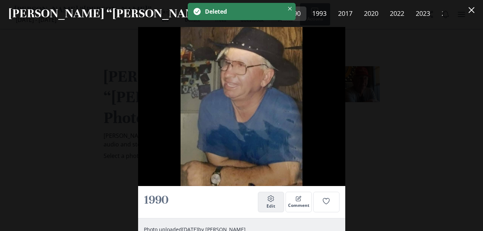
click at [275, 198] on button "Settings Edit" at bounding box center [271, 202] width 26 height 20
select select "1990"
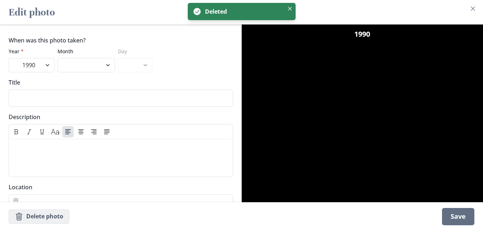
click at [49, 213] on button "Thrash Delete photo" at bounding box center [39, 216] width 61 height 14
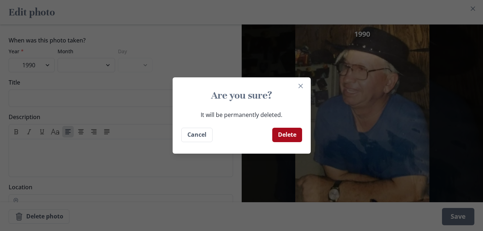
click at [291, 134] on button "Delete" at bounding box center [287, 135] width 30 height 14
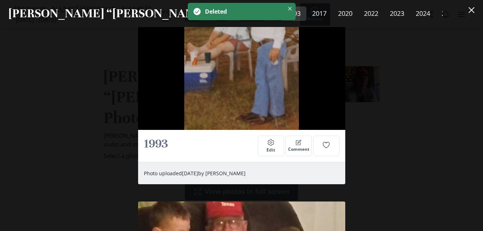
scroll to position [206, 0]
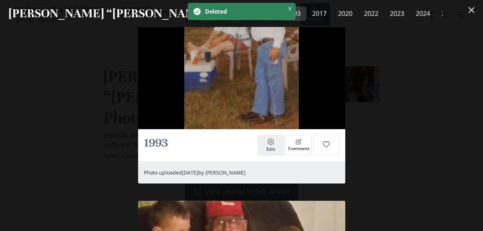
click at [276, 139] on button "Settings Edit" at bounding box center [271, 145] width 26 height 20
select select "1993"
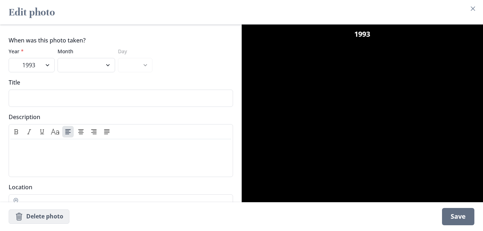
click at [54, 215] on button "Thrash Delete photo" at bounding box center [39, 216] width 61 height 14
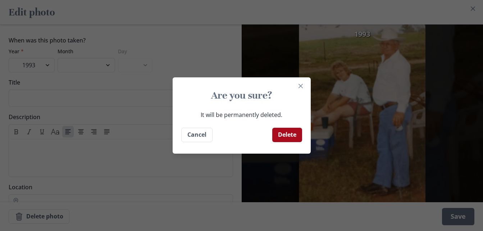
click at [291, 134] on button "Delete" at bounding box center [287, 135] width 30 height 14
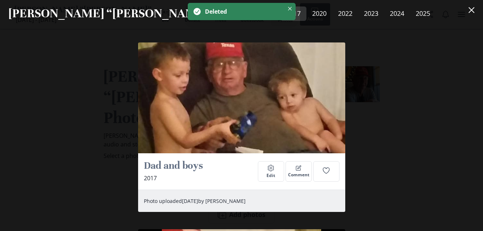
scroll to position [131, 0]
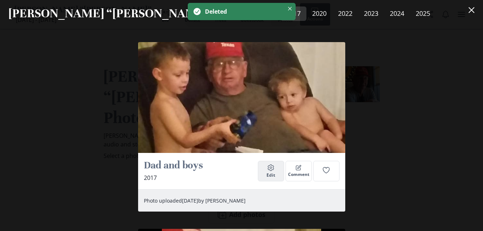
click at [268, 168] on icon "Settings" at bounding box center [270, 167] width 7 height 7
select select "2017"
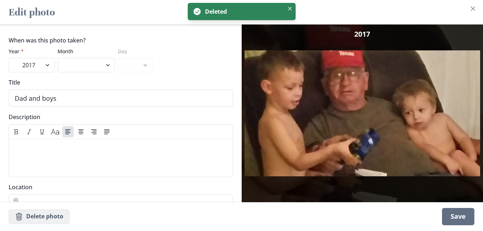
click at [54, 219] on button "Thrash Delete photo" at bounding box center [39, 216] width 61 height 14
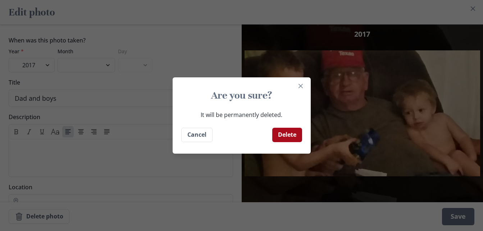
click at [294, 133] on button "Delete" at bounding box center [287, 135] width 30 height 14
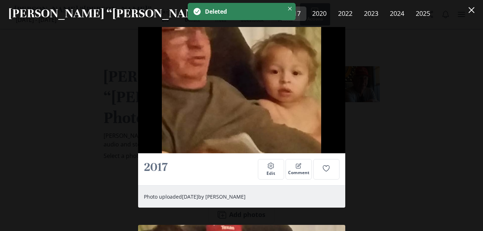
scroll to position [207, 0]
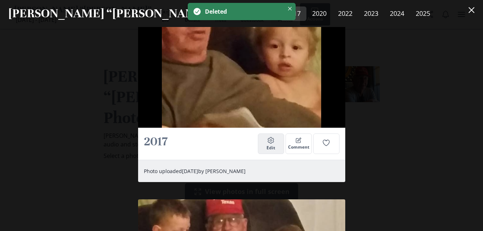
click at [277, 138] on button "Settings Edit" at bounding box center [271, 143] width 26 height 20
select select "2017"
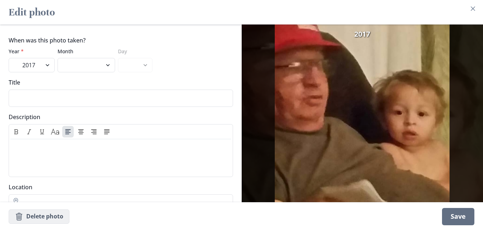
click at [44, 217] on button "Thrash Delete photo" at bounding box center [39, 216] width 61 height 14
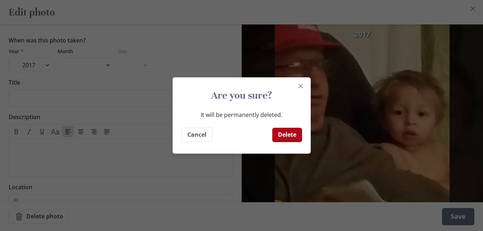
click at [296, 132] on button "Delete" at bounding box center [287, 135] width 30 height 14
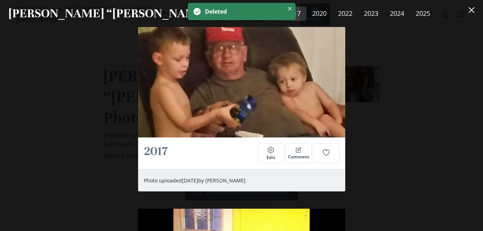
scroll to position [158, 0]
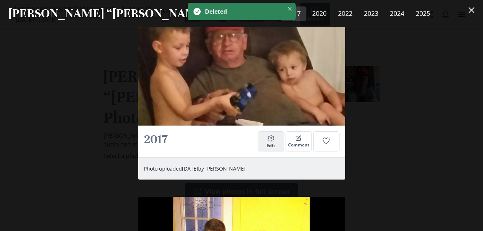
click at [276, 143] on button "Settings Edit" at bounding box center [271, 141] width 26 height 20
select select "2017"
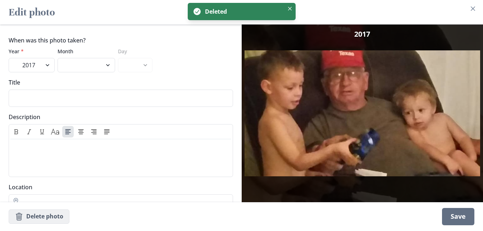
click at [49, 215] on button "Thrash Delete photo" at bounding box center [39, 216] width 61 height 14
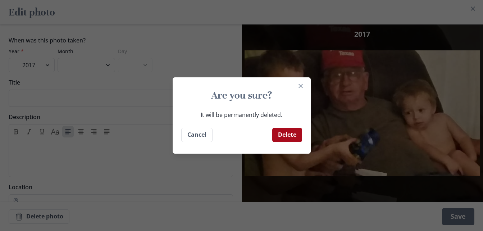
click at [290, 135] on button "Delete" at bounding box center [287, 135] width 30 height 14
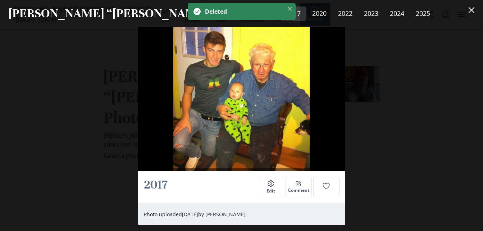
scroll to position [175, 0]
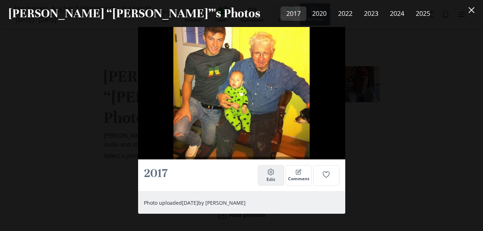
click at [271, 173] on icon "Settings" at bounding box center [270, 171] width 7 height 7
select select "2017"
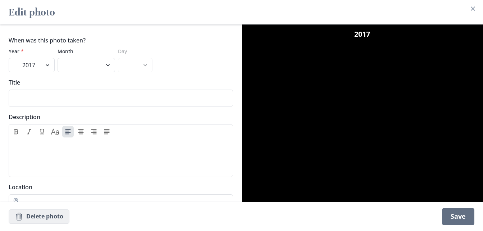
click at [45, 217] on button "Thrash Delete photo" at bounding box center [39, 216] width 61 height 14
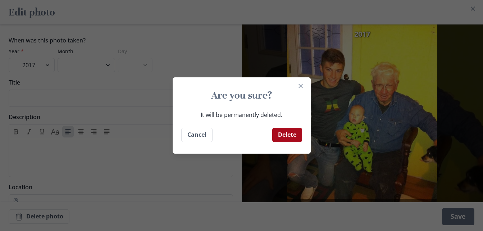
click at [291, 136] on button "Delete" at bounding box center [287, 135] width 30 height 14
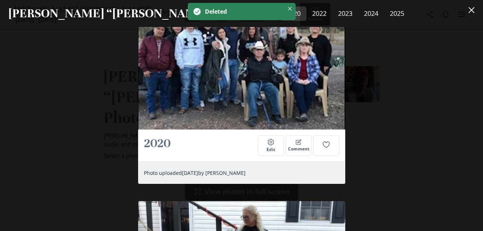
scroll to position [206, 0]
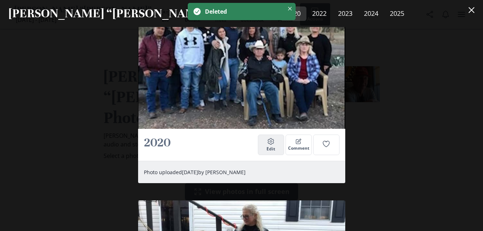
click at [271, 138] on icon "Settings" at bounding box center [270, 141] width 7 height 7
select select "2020"
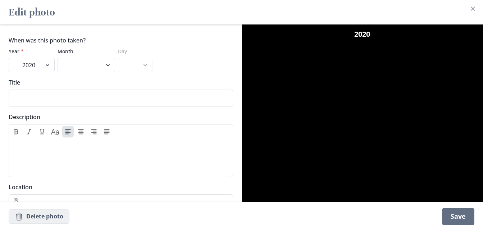
click at [59, 218] on button "Thrash Delete photo" at bounding box center [39, 216] width 61 height 14
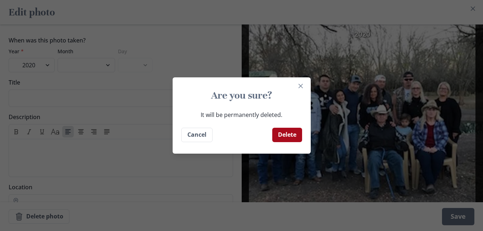
click at [298, 136] on button "Delete" at bounding box center [287, 135] width 30 height 14
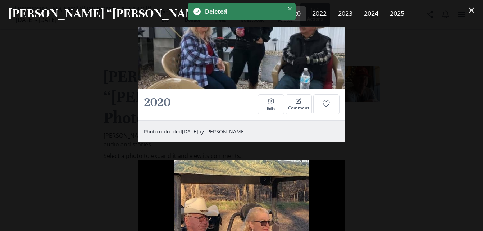
scroll to position [199, 0]
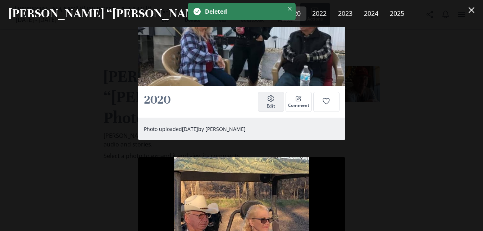
click at [270, 98] on icon "button" at bounding box center [271, 98] width 6 height 6
select select "2020"
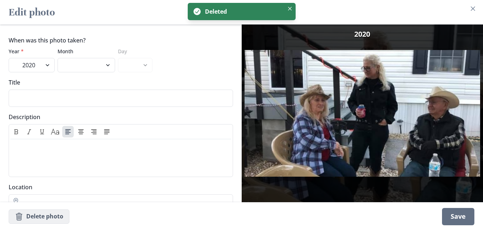
click at [48, 213] on button "Thrash Delete photo" at bounding box center [39, 216] width 61 height 14
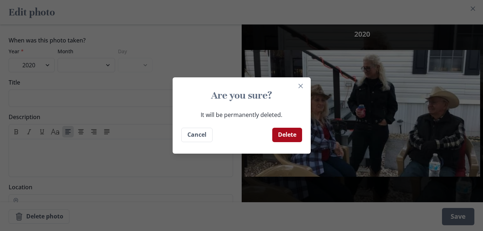
click at [295, 130] on button "Delete" at bounding box center [287, 135] width 30 height 14
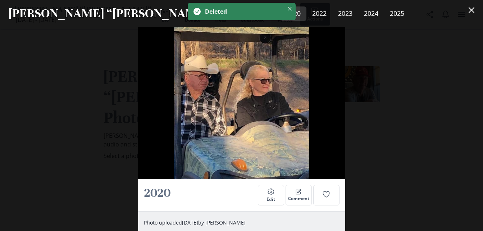
scroll to position [164, 0]
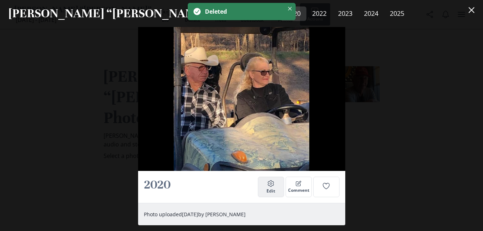
click at [275, 184] on button "Settings Edit" at bounding box center [271, 186] width 26 height 20
select select "2020"
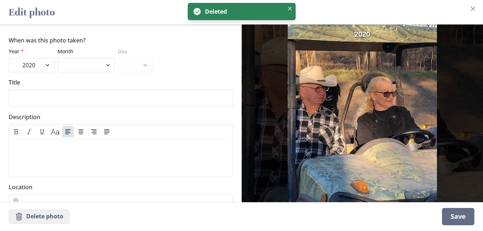
click at [40, 215] on button "Thrash Delete photo" at bounding box center [39, 216] width 61 height 14
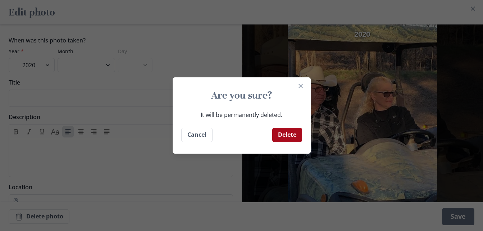
click at [297, 135] on button "Delete" at bounding box center [287, 135] width 30 height 14
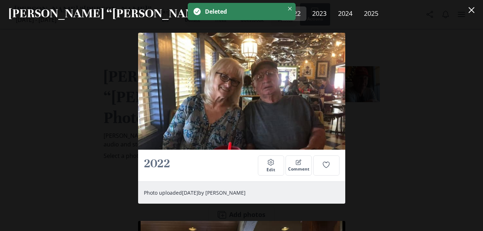
scroll to position [141, 0]
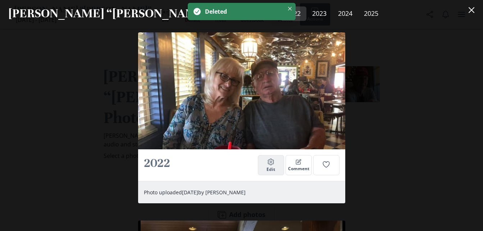
click at [268, 166] on button "Settings Edit" at bounding box center [271, 165] width 26 height 20
select select "2022"
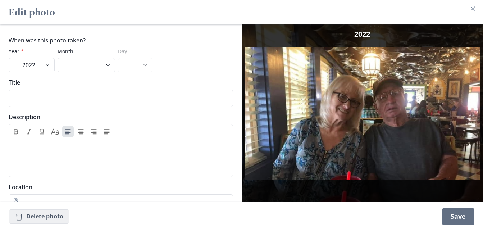
click at [54, 213] on button "Thrash Delete photo" at bounding box center [39, 216] width 61 height 14
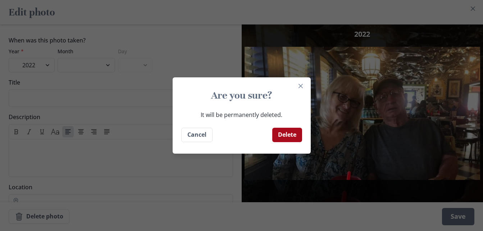
click at [289, 132] on button "Delete" at bounding box center [287, 135] width 30 height 14
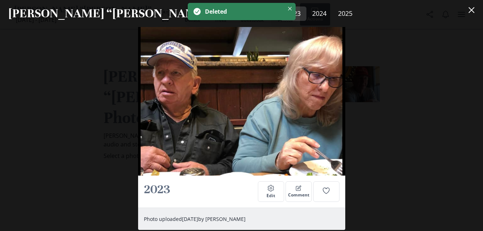
scroll to position [161, 0]
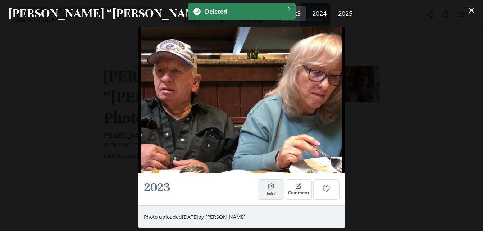
click at [271, 187] on icon "Settings" at bounding box center [270, 185] width 7 height 7
select select "2023"
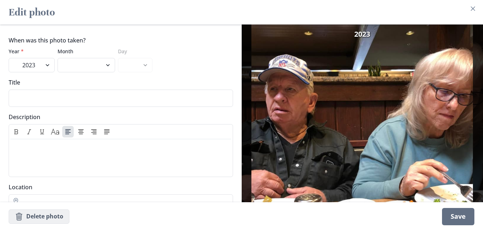
click at [44, 220] on button "Thrash Delete photo" at bounding box center [39, 216] width 61 height 14
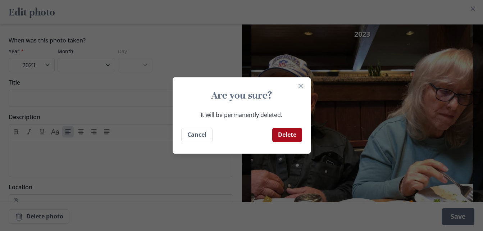
click at [295, 132] on button "Delete" at bounding box center [287, 135] width 30 height 14
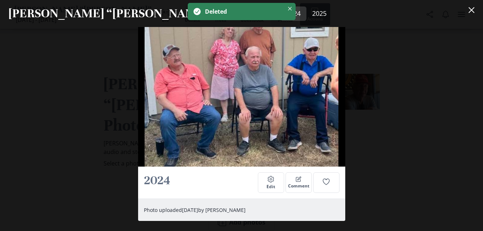
scroll to position [177, 0]
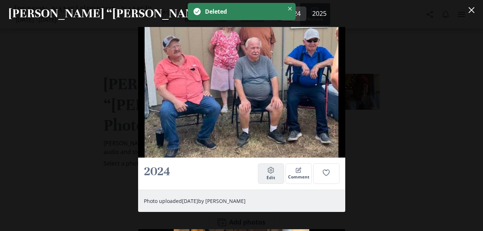
click at [276, 169] on button "Settings Edit" at bounding box center [271, 173] width 26 height 20
select select "2024"
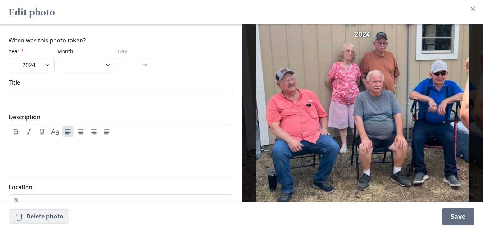
click at [53, 218] on button "Thrash Delete photo" at bounding box center [39, 216] width 61 height 14
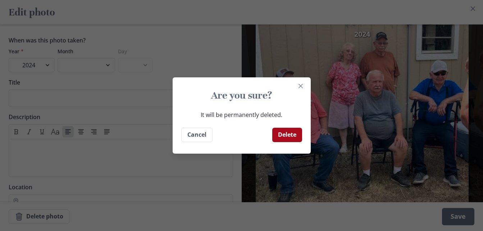
click at [286, 136] on button "Delete" at bounding box center [287, 135] width 30 height 14
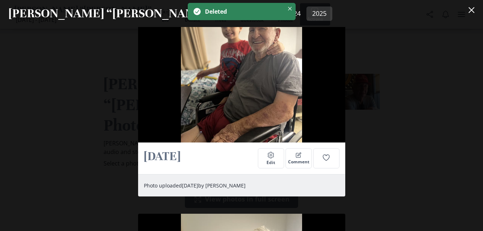
scroll to position [441, 0]
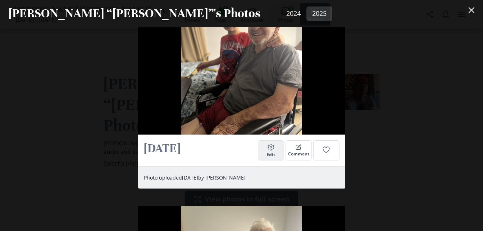
click at [271, 149] on icon "Settings" at bounding box center [270, 146] width 7 height 7
select select "2025"
select select "7"
select select "15"
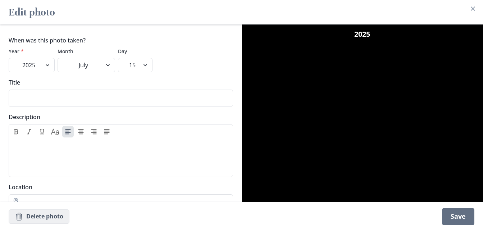
click at [45, 214] on button "Thrash Delete photo" at bounding box center [39, 216] width 61 height 14
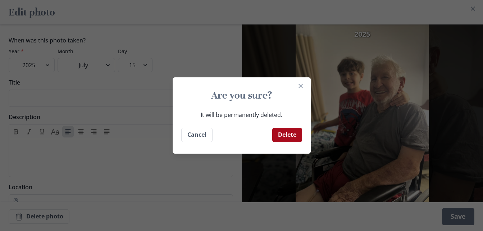
click at [285, 136] on button "Delete" at bounding box center [287, 135] width 30 height 14
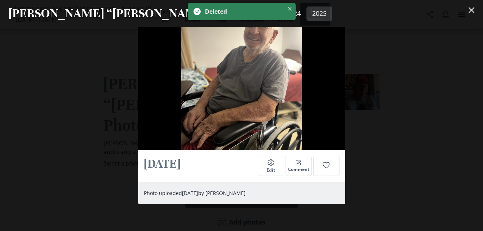
scroll to position [450, 0]
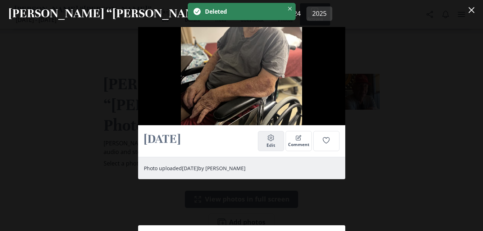
click at [270, 139] on icon "Settings" at bounding box center [270, 137] width 7 height 7
select select "2025"
select select "7"
select select "15"
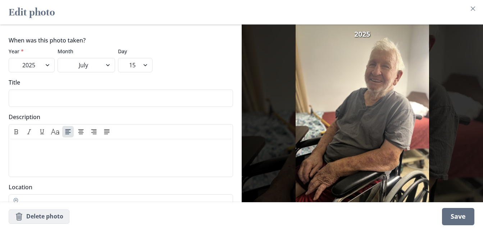
click at [49, 216] on button "Thrash Delete photo" at bounding box center [39, 216] width 61 height 14
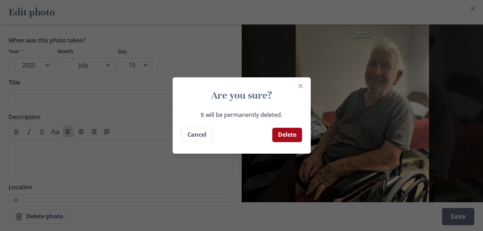
click at [292, 133] on button "Delete" at bounding box center [287, 135] width 30 height 14
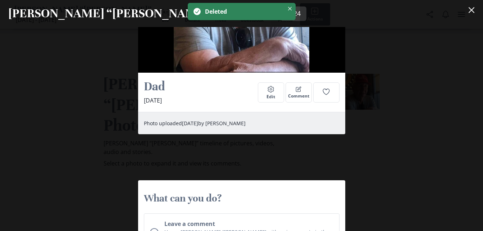
scroll to position [204, 0]
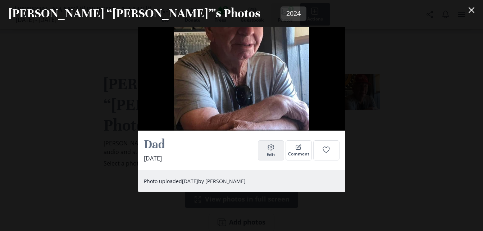
click at [269, 150] on icon "Settings" at bounding box center [270, 146] width 7 height 7
select select "2024"
select select "9"
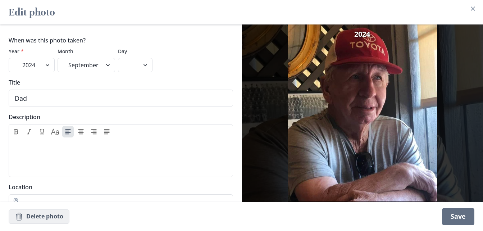
click at [43, 213] on button "Thrash Delete photo" at bounding box center [39, 216] width 61 height 14
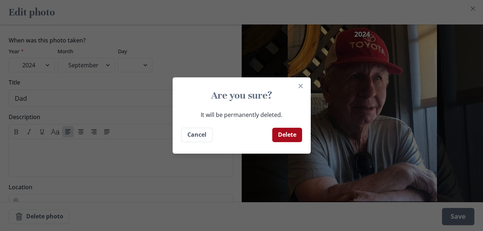
click at [286, 130] on button "Delete" at bounding box center [287, 135] width 30 height 14
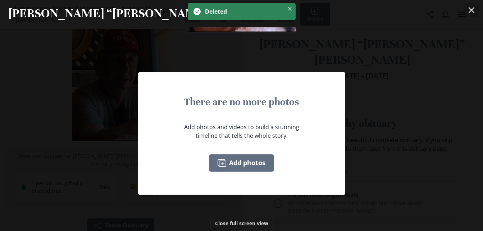
scroll to position [0, 0]
drag, startPoint x: 455, startPoint y: 51, endPoint x: 478, endPoint y: 12, distance: 44.9
click at [478, 12] on section "Albert “Gene”'s Photos There are no more photos Add photos and videos to build …" at bounding box center [241, 115] width 483 height 231
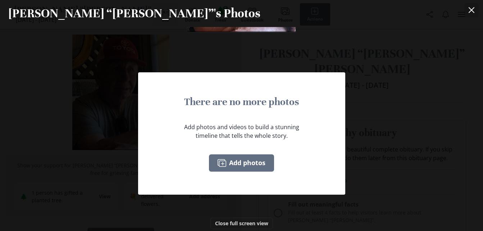
click at [474, 9] on icon "Close" at bounding box center [471, 10] width 6 height 6
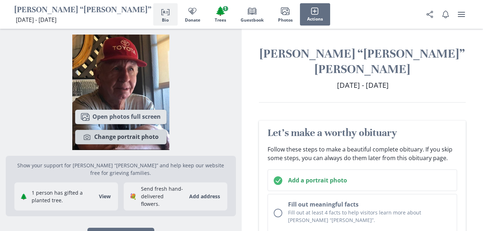
click at [135, 138] on button "Camera Change portrait photo" at bounding box center [120, 137] width 91 height 14
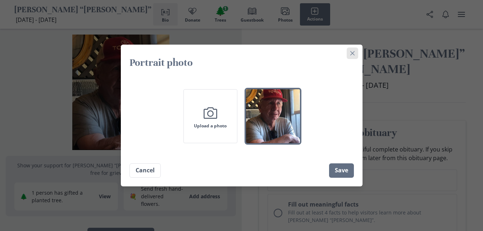
click at [351, 54] on button "Close" at bounding box center [352, 53] width 12 height 12
